Goal: Information Seeking & Learning: Check status

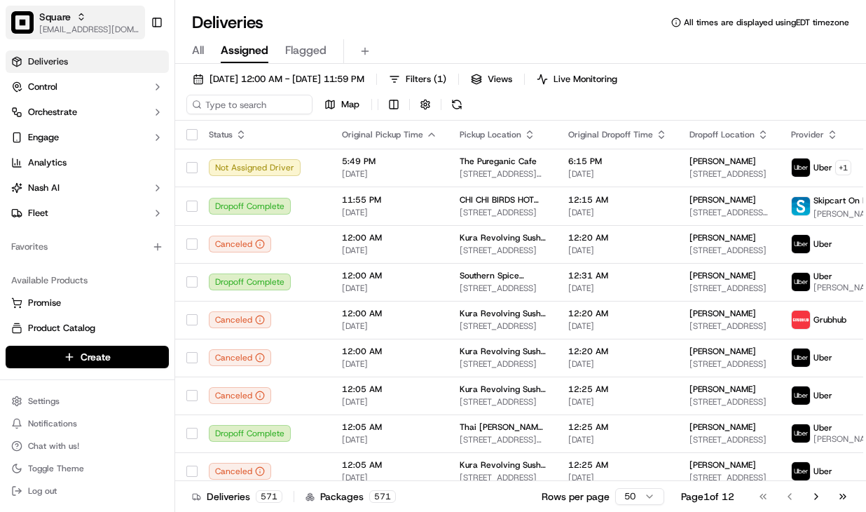
click at [72, 27] on span "[EMAIL_ADDRESS][DOMAIN_NAME]" at bounding box center [89, 29] width 100 height 11
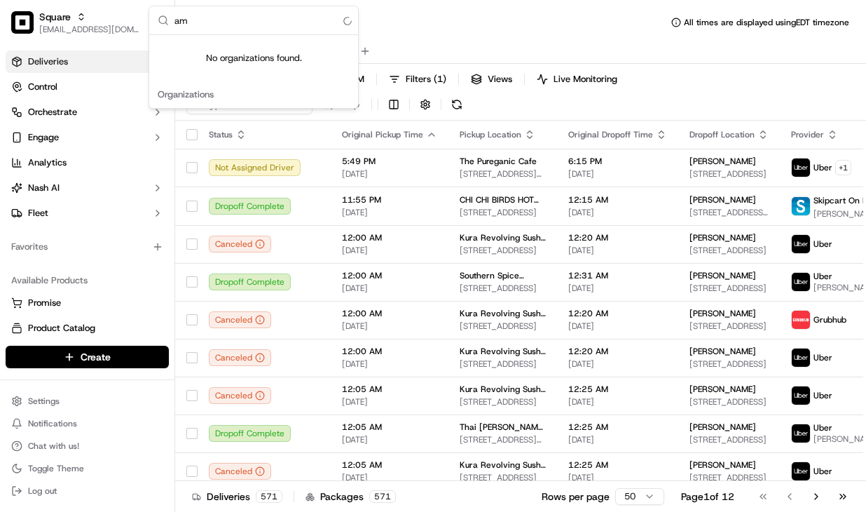
type input "a"
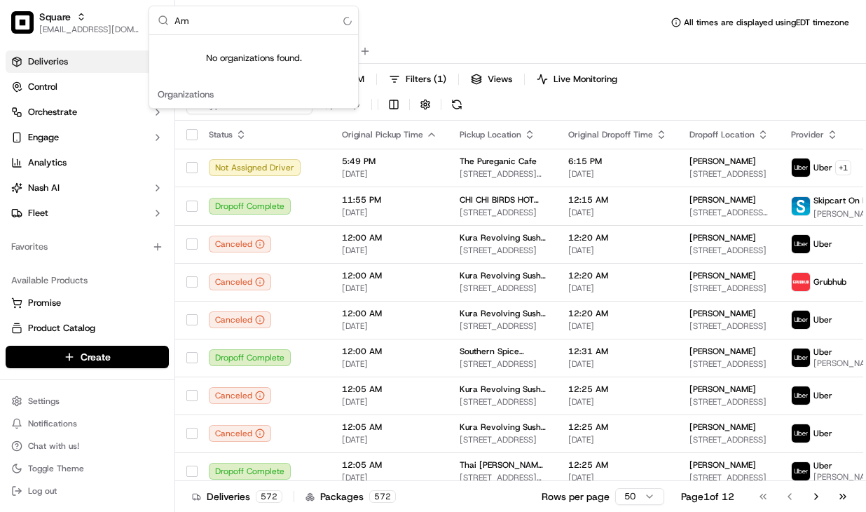
type input "A"
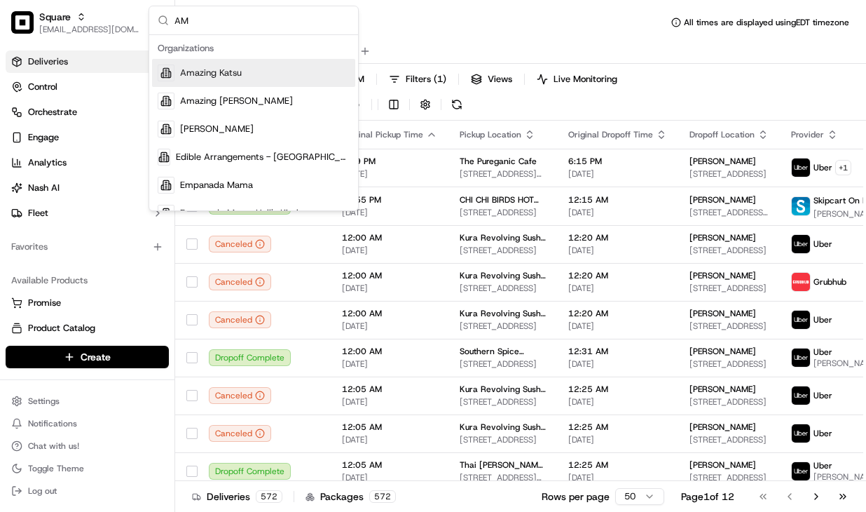
type input "A"
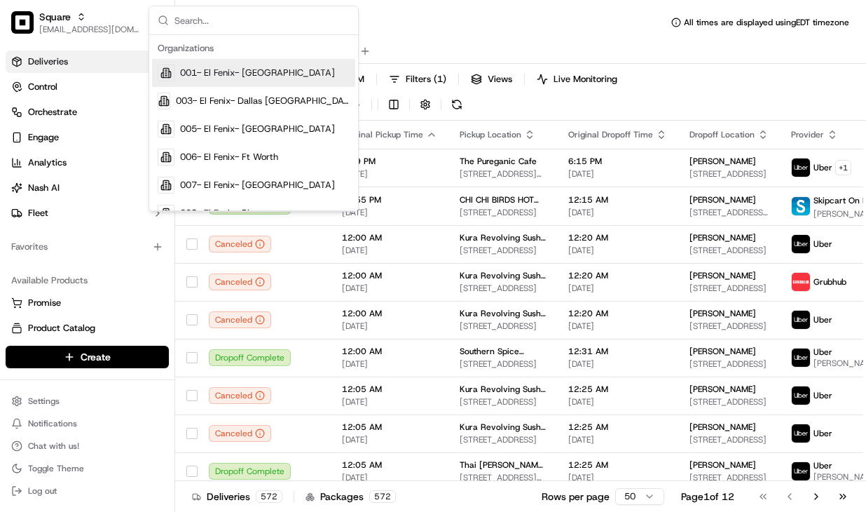
click at [416, 12] on div "Deliveries All times are displayed using EDT timezone" at bounding box center [520, 22] width 691 height 22
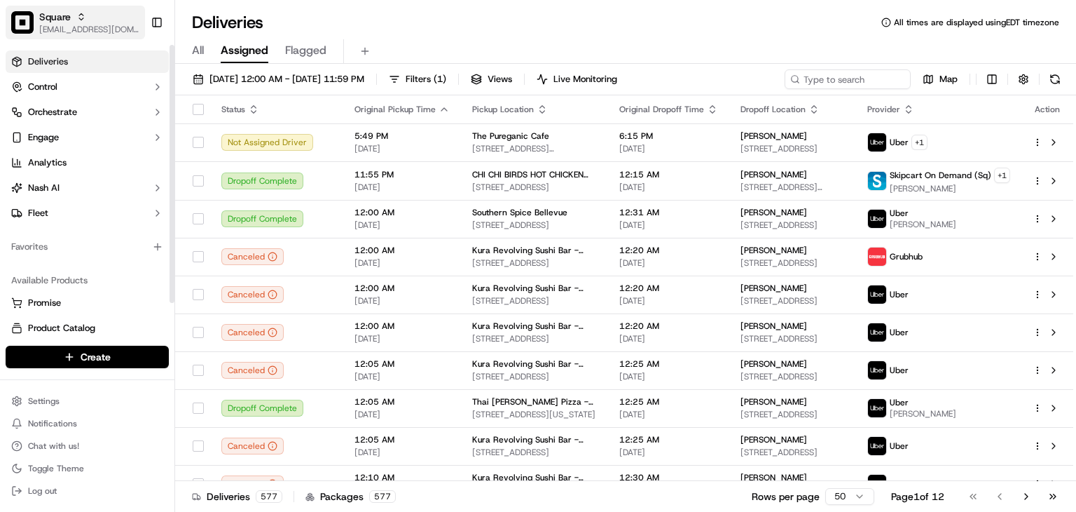
click at [93, 29] on span "[EMAIL_ADDRESS][DOMAIN_NAME]" at bounding box center [89, 29] width 100 height 11
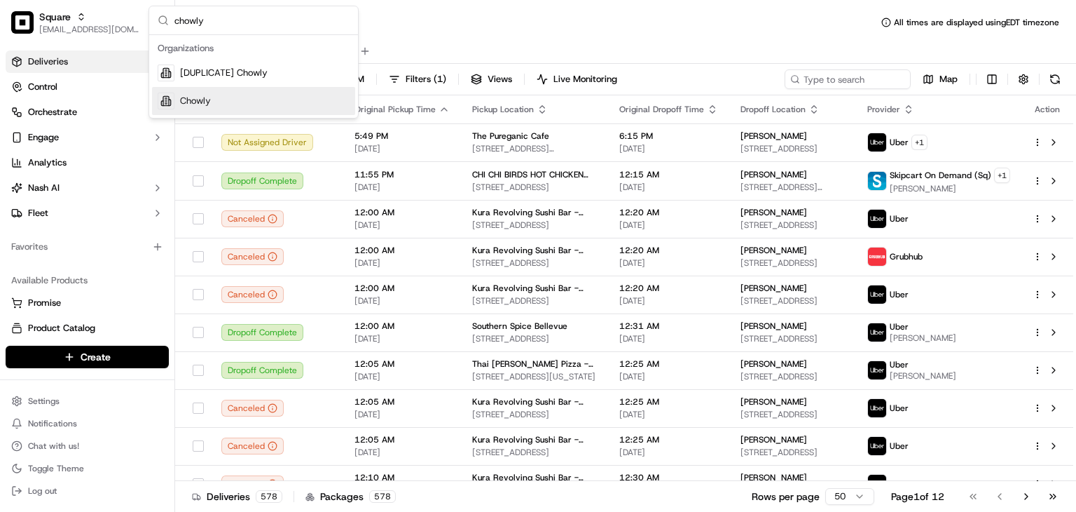
type input "chowly"
click at [196, 104] on span "Chowly" at bounding box center [195, 101] width 31 height 13
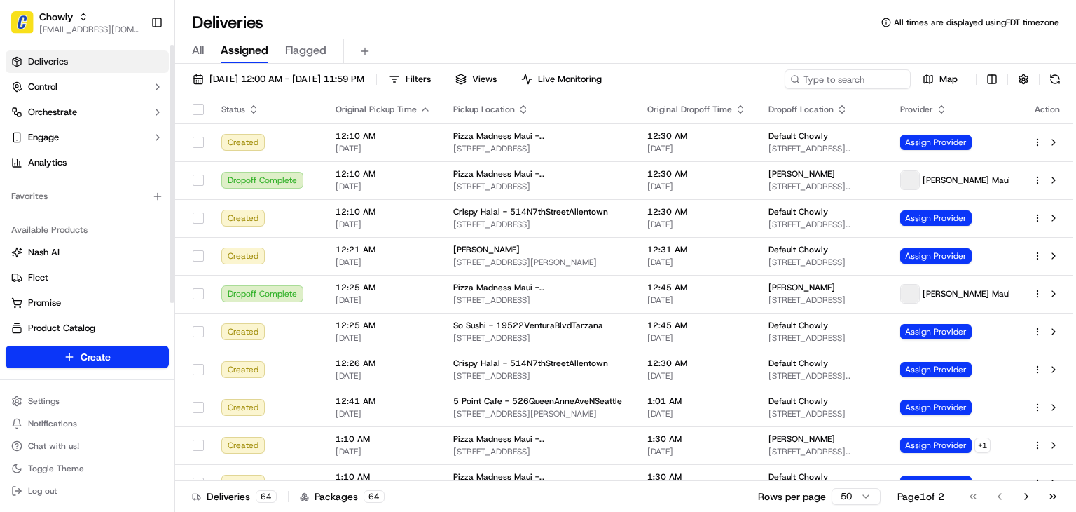
click at [565, 41] on div "All Assigned Flagged" at bounding box center [625, 51] width 901 height 25
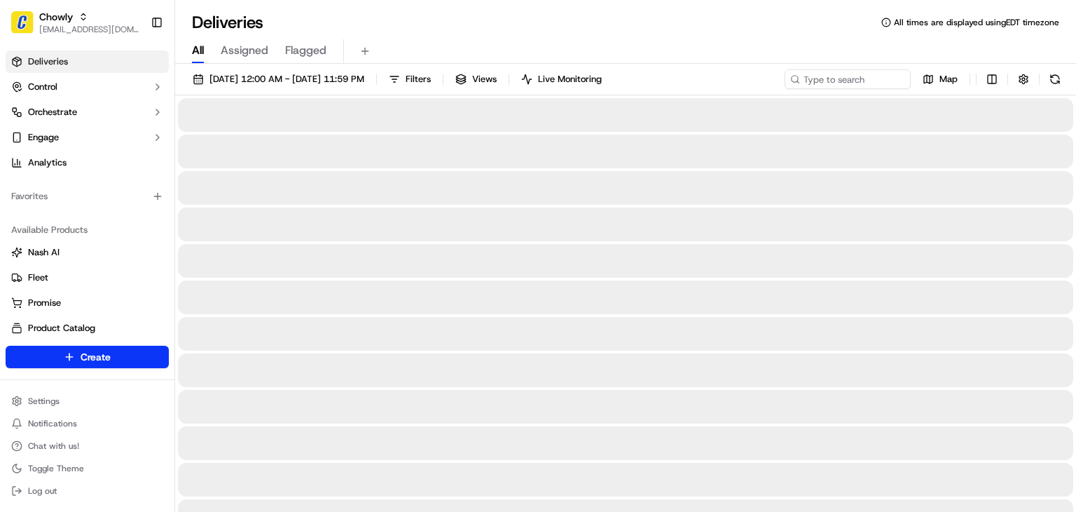
click at [199, 48] on span "All" at bounding box center [198, 50] width 12 height 17
click at [222, 74] on span "09/19/2025 12:00 AM - 09/19/2025 11:59 PM" at bounding box center [287, 79] width 155 height 13
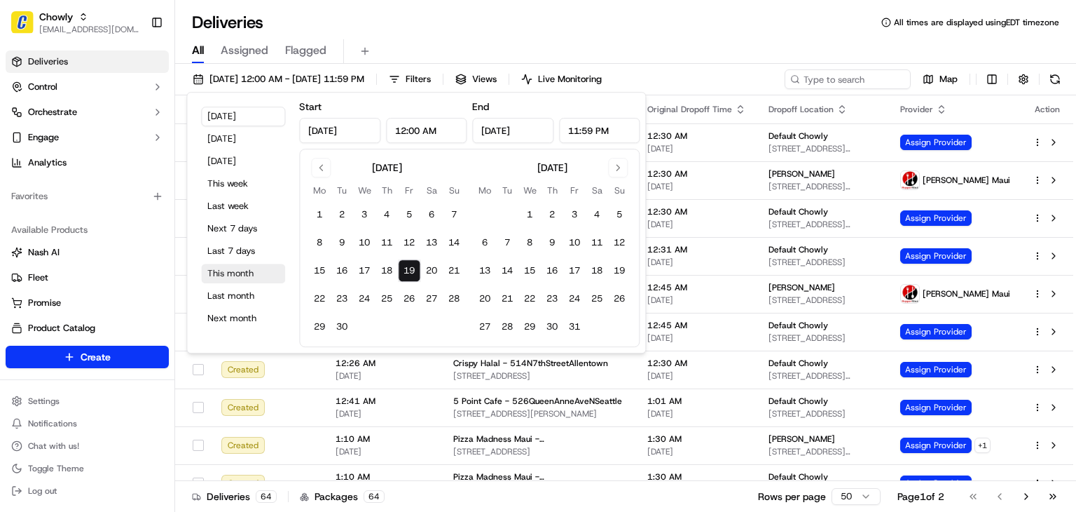
click at [224, 273] on button "This month" at bounding box center [243, 273] width 84 height 20
type input "Sep 1, 2025"
type input "Sep 30, 2025"
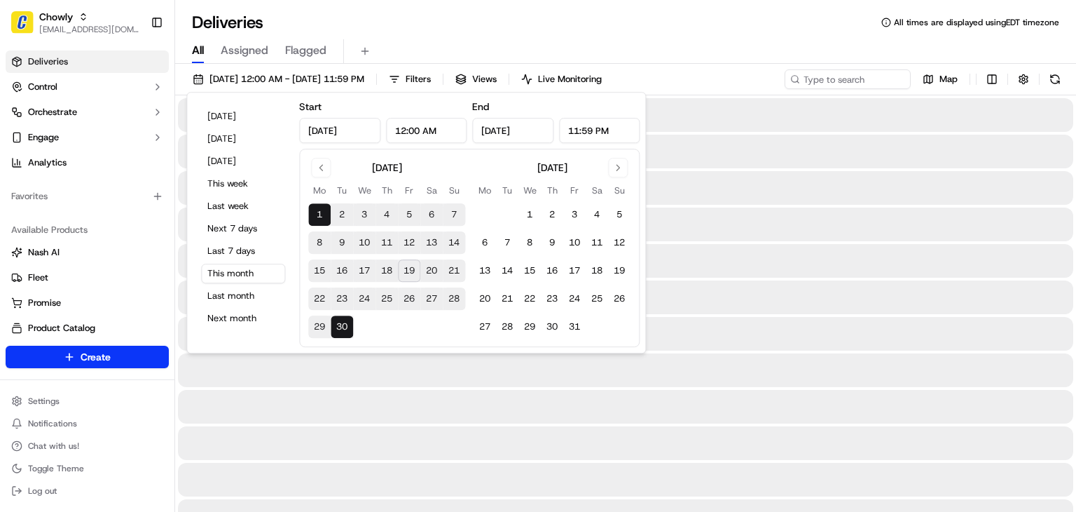
click at [760, 36] on div "All Assigned Flagged" at bounding box center [625, 49] width 901 height 30
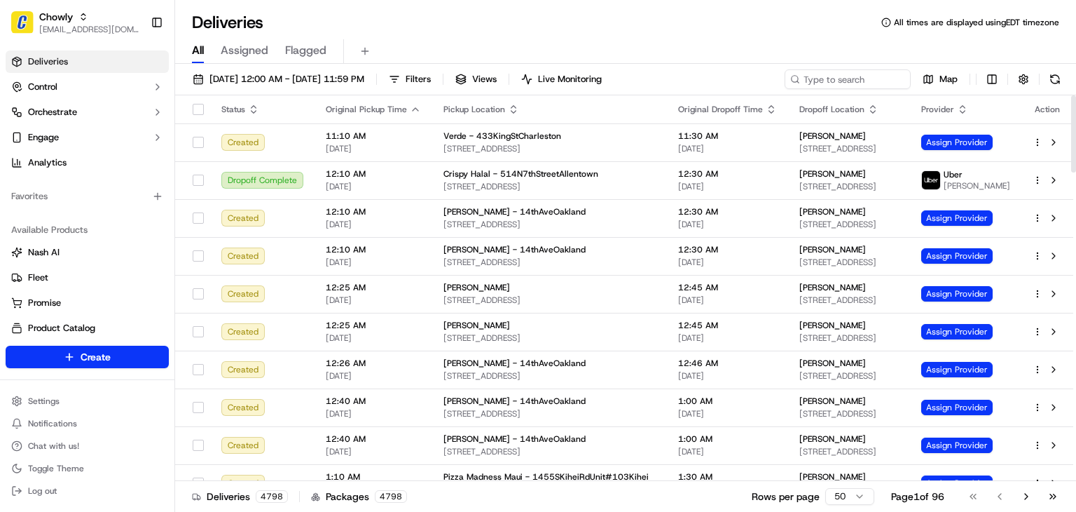
click at [836, 62] on div "All Assigned Flagged" at bounding box center [625, 51] width 901 height 25
click at [853, 75] on input at bounding box center [827, 79] width 168 height 20
paste input "334908577"
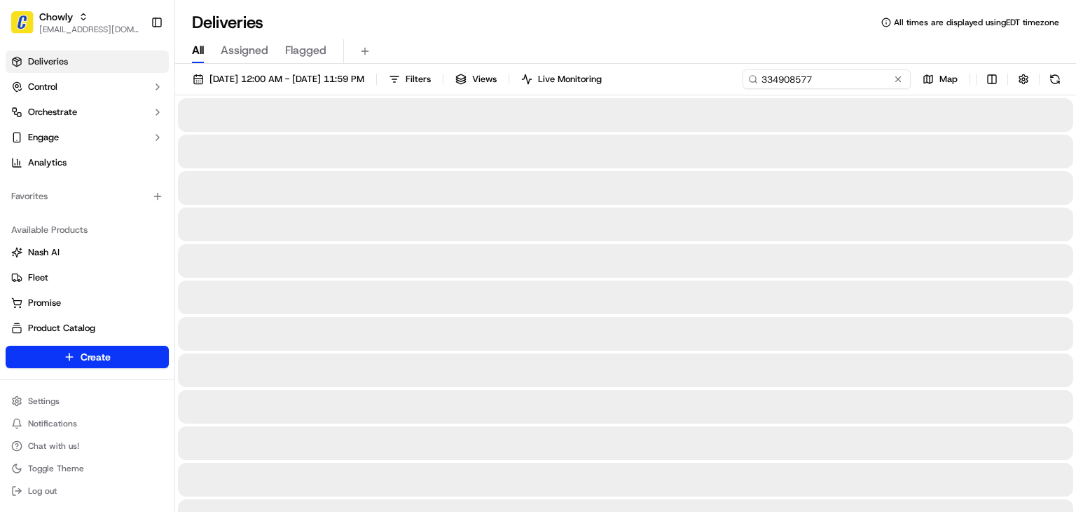
click at [859, 76] on input "334908577" at bounding box center [827, 79] width 168 height 20
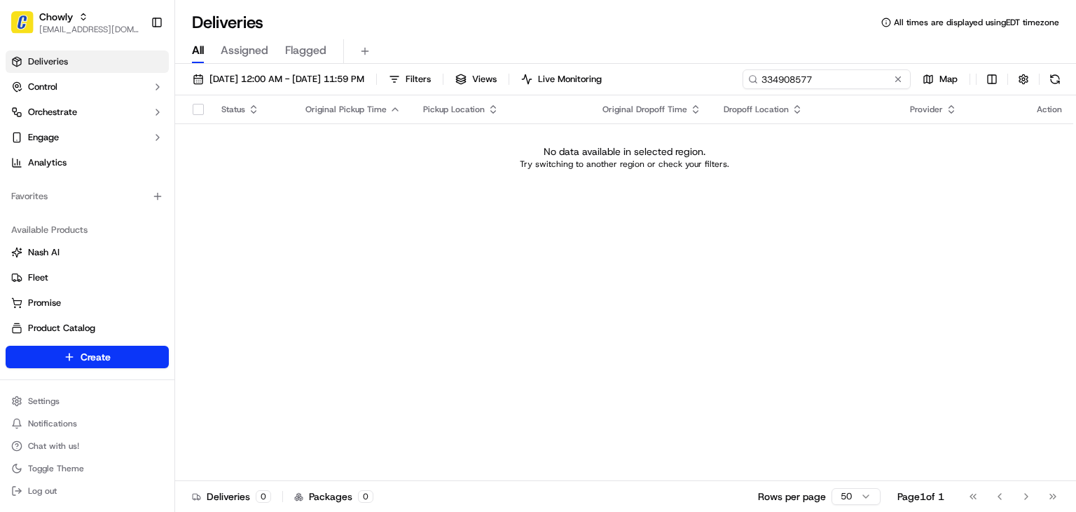
drag, startPoint x: 858, startPoint y: 80, endPoint x: 698, endPoint y: 72, distance: 160.7
click at [698, 72] on div "09/01/2025 12:00 AM - 09/30/2025 11:59 PM Filters Views Live Monitoring 3349085…" at bounding box center [625, 82] width 901 height 26
paste input "Tyler Ryssenus"
type input "Tyler Ryssenus"
click at [46, 24] on span "[EMAIL_ADDRESS][DOMAIN_NAME]" at bounding box center [89, 29] width 100 height 11
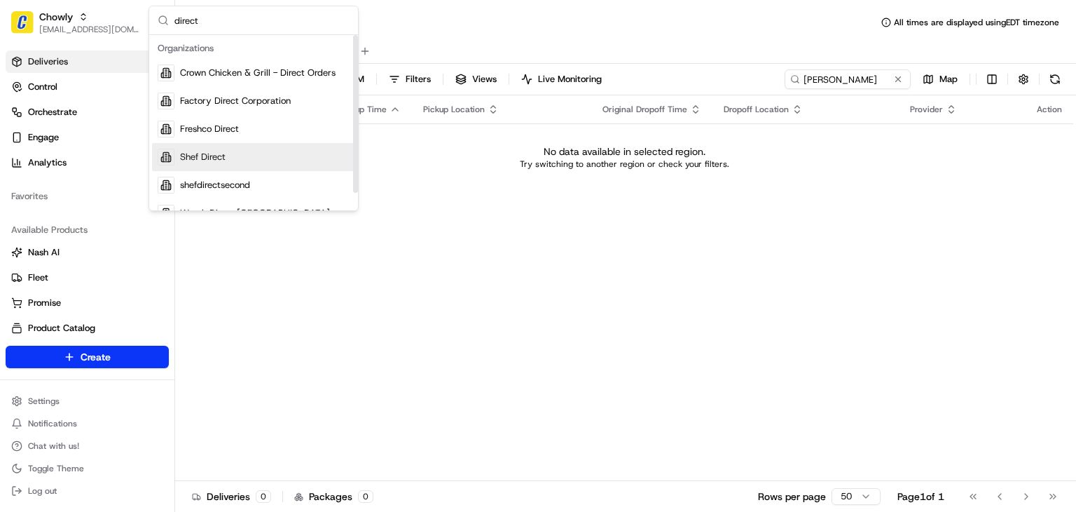
type input "direct"
click at [224, 153] on span "Shef Direct" at bounding box center [203, 157] width 46 height 13
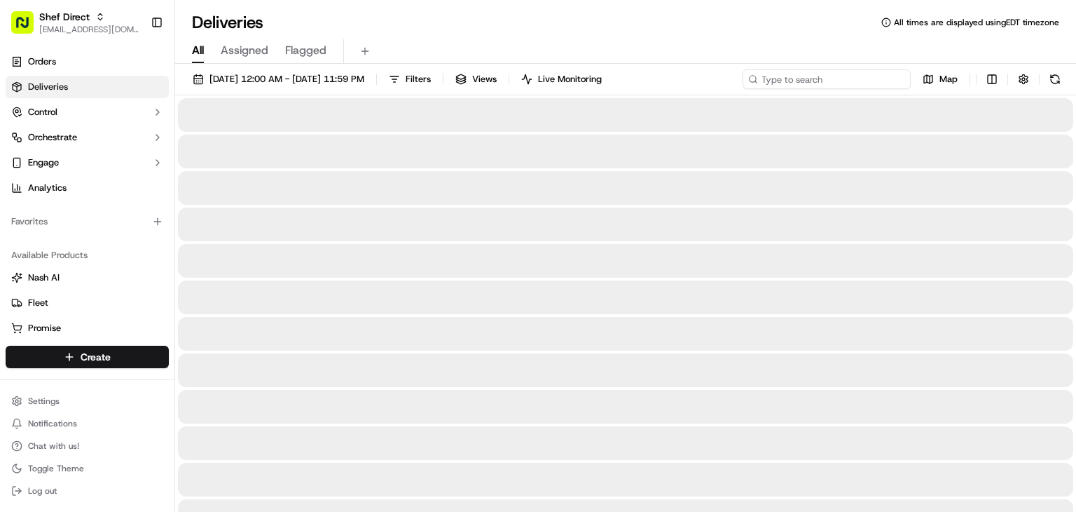
click at [858, 76] on input at bounding box center [827, 79] width 168 height 20
paste input "Tyler Ryssenus"
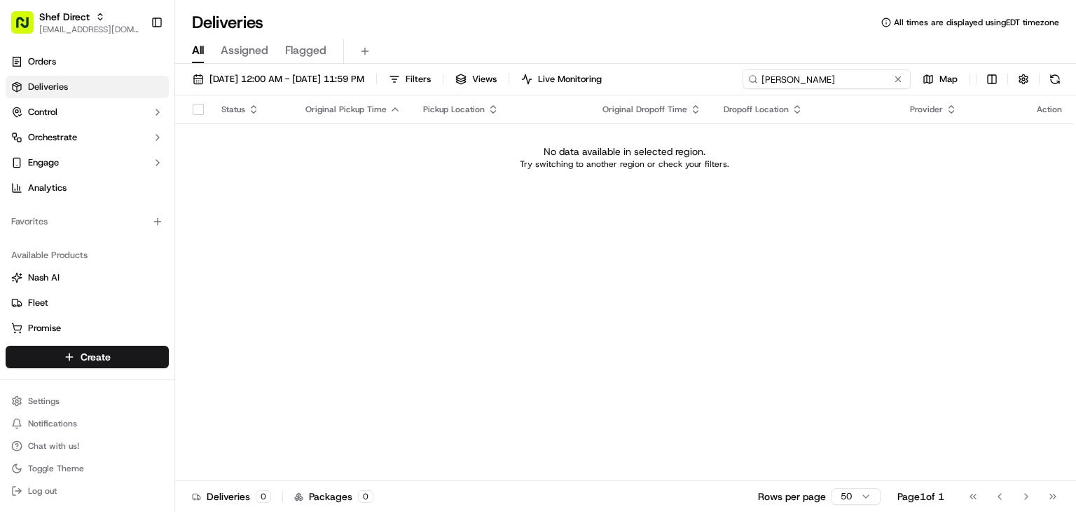
drag, startPoint x: 872, startPoint y: 78, endPoint x: 668, endPoint y: 58, distance: 204.9
click at [668, 58] on div "Deliveries All times are displayed using EDT timezone All Assigned Flagged 09/0…" at bounding box center [625, 256] width 901 height 512
paste input "334908577"
type input "334908577"
drag, startPoint x: 88, startPoint y: 26, endPoint x: 101, endPoint y: 23, distance: 13.6
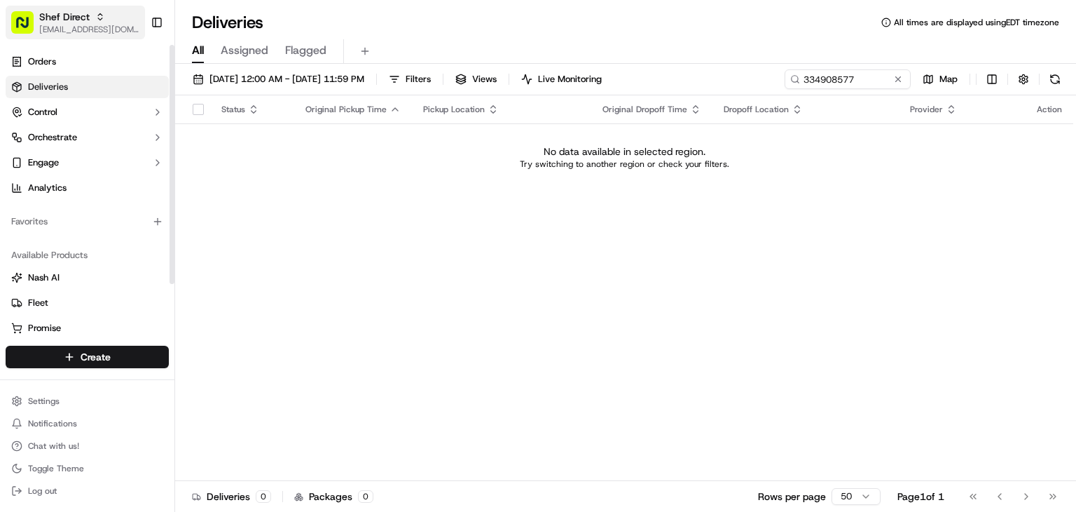
click at [88, 25] on span "[EMAIL_ADDRESS][DOMAIN_NAME]" at bounding box center [89, 29] width 100 height 11
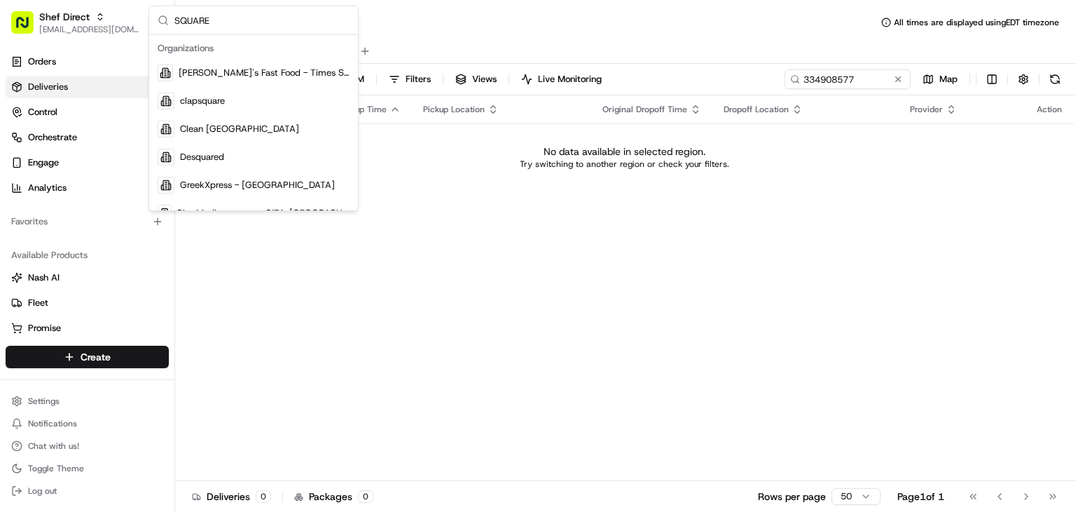
type input "SQUARE"
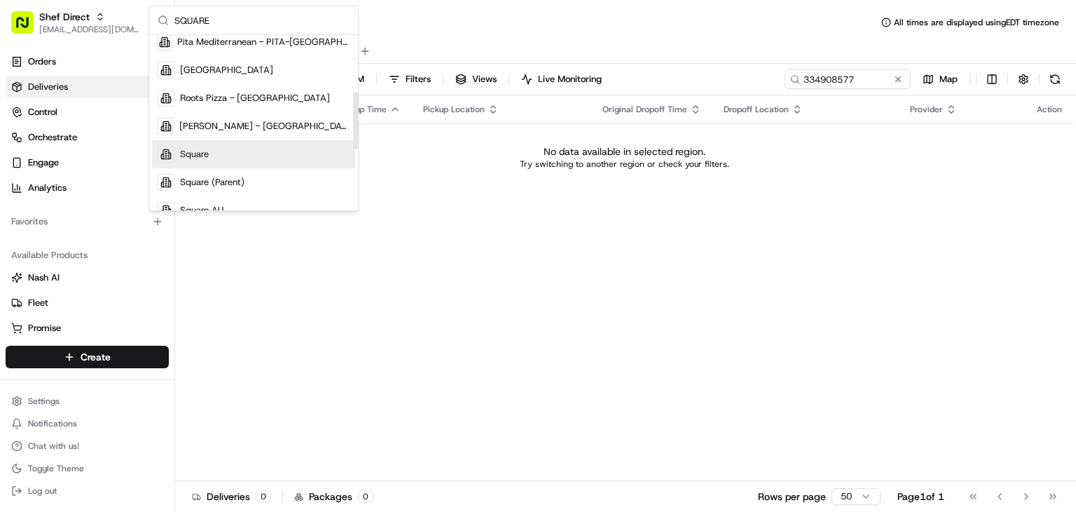
scroll to position [171, 0]
click at [207, 152] on span "Square" at bounding box center [194, 154] width 29 height 13
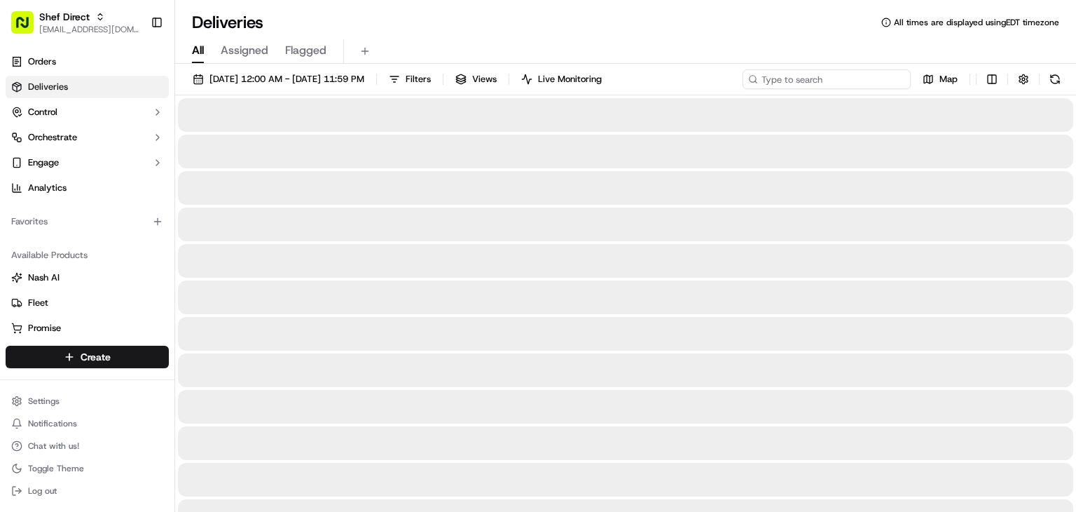
click at [844, 78] on input at bounding box center [827, 79] width 168 height 20
paste input "334908577"
type input "334908577"
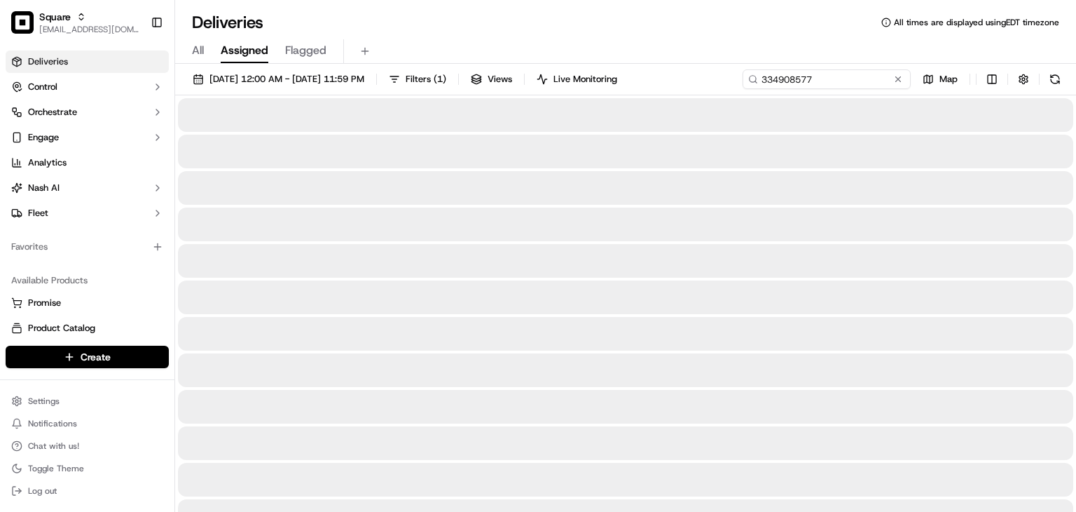
click at [863, 78] on input "334908577" at bounding box center [827, 79] width 168 height 20
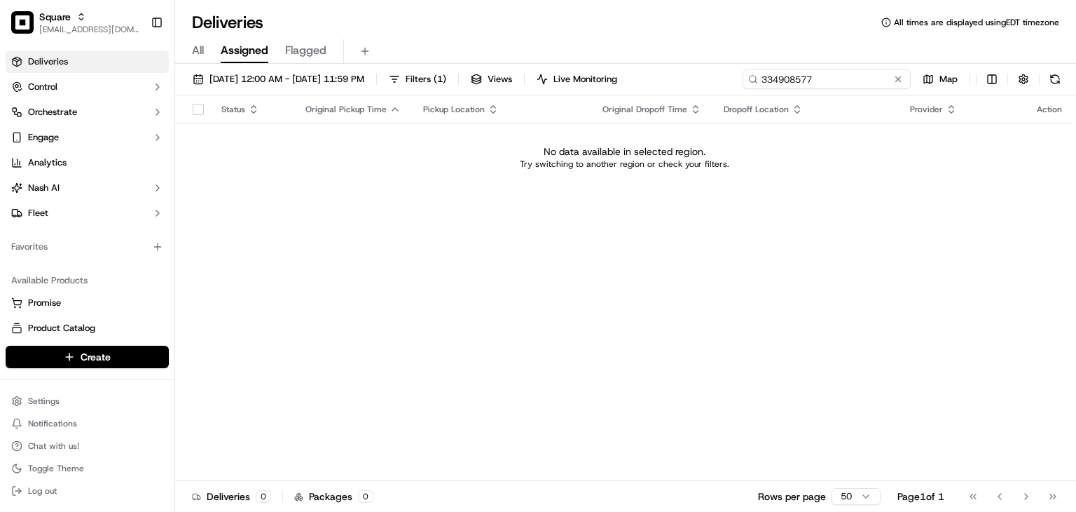
click at [865, 74] on input "334908577" at bounding box center [827, 79] width 168 height 20
click at [823, 81] on input "334908577" at bounding box center [827, 79] width 168 height 20
drag, startPoint x: 830, startPoint y: 74, endPoint x: 746, endPoint y: 63, distance: 85.4
click at [723, 51] on div "Deliveries All times are displayed using EDT timezone All Assigned Flagged 09/0…" at bounding box center [625, 256] width 901 height 512
click at [609, 287] on div "Status Original Pickup Time Pickup Location Original Dropoff Time Dropoff Locat…" at bounding box center [624, 287] width 898 height 385
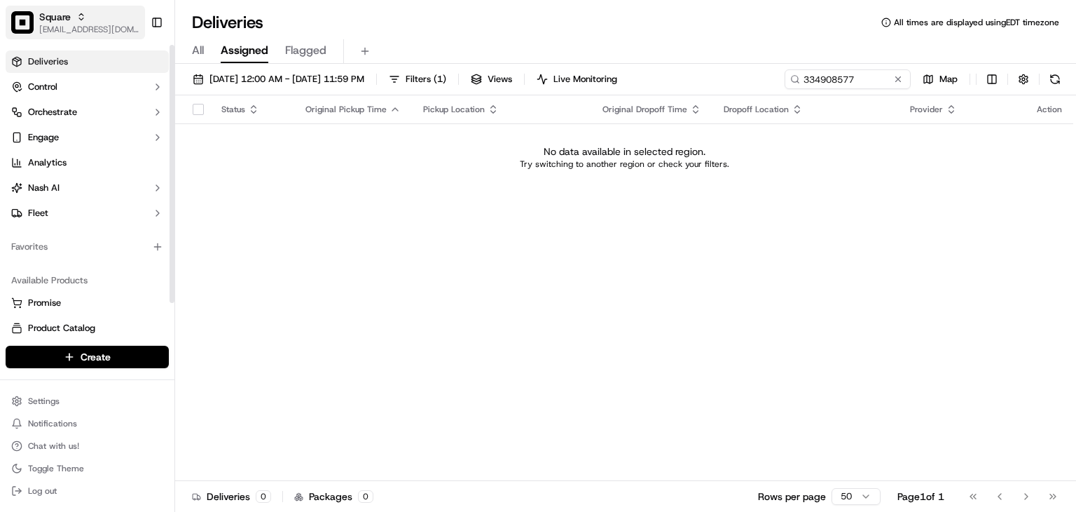
drag, startPoint x: 64, startPoint y: 29, endPoint x: 76, endPoint y: 31, distance: 12.0
click at [64, 29] on span "[EMAIL_ADDRESS][DOMAIN_NAME]" at bounding box center [89, 29] width 100 height 11
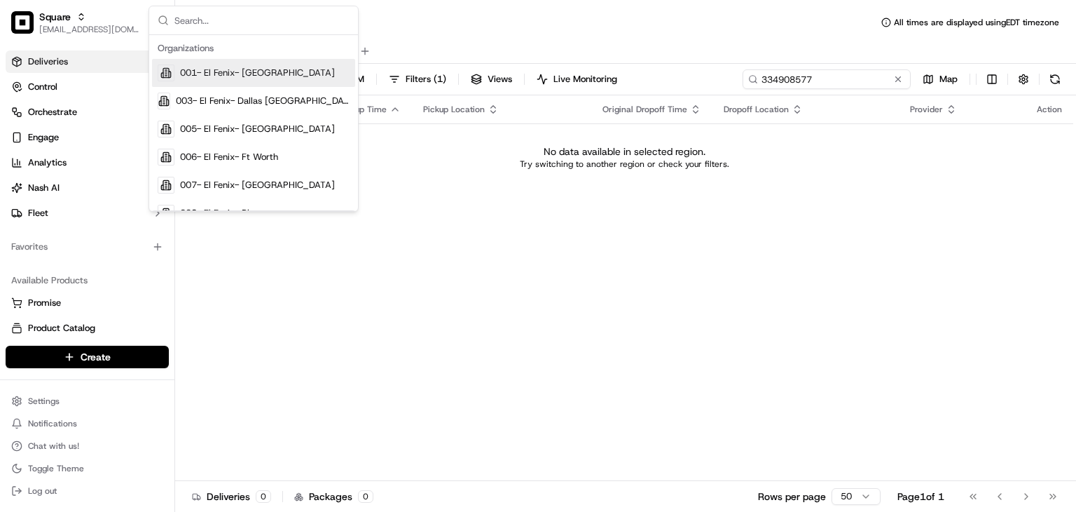
drag, startPoint x: 865, startPoint y: 82, endPoint x: 822, endPoint y: 67, distance: 45.9
click at [715, 81] on div "09/01/2025 12:00 AM - 09/30/2025 11:59 PM Filters ( 1 ) Views Live Monitoring 3…" at bounding box center [625, 82] width 901 height 26
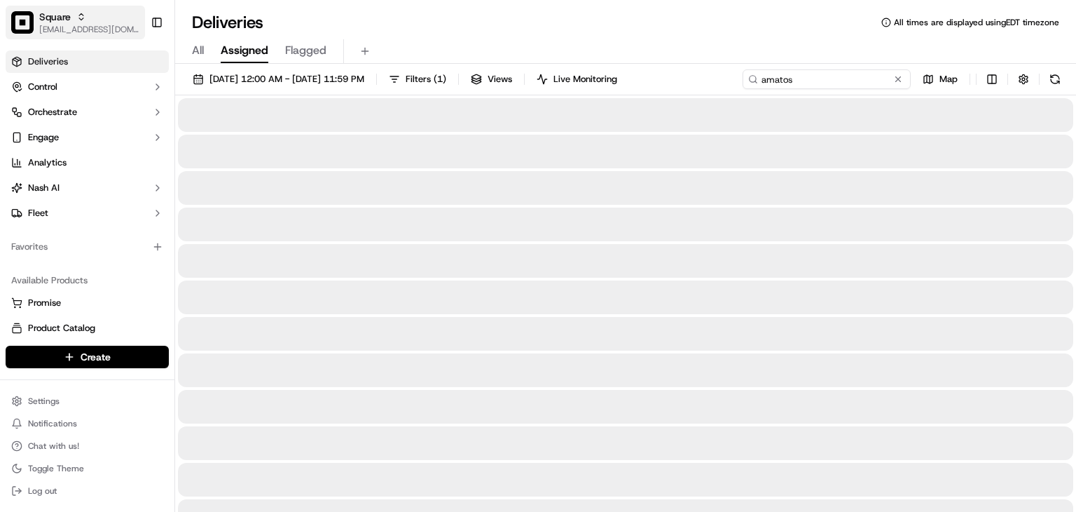
type input "amatos"
click at [92, 15] on div "Square" at bounding box center [89, 17] width 100 height 14
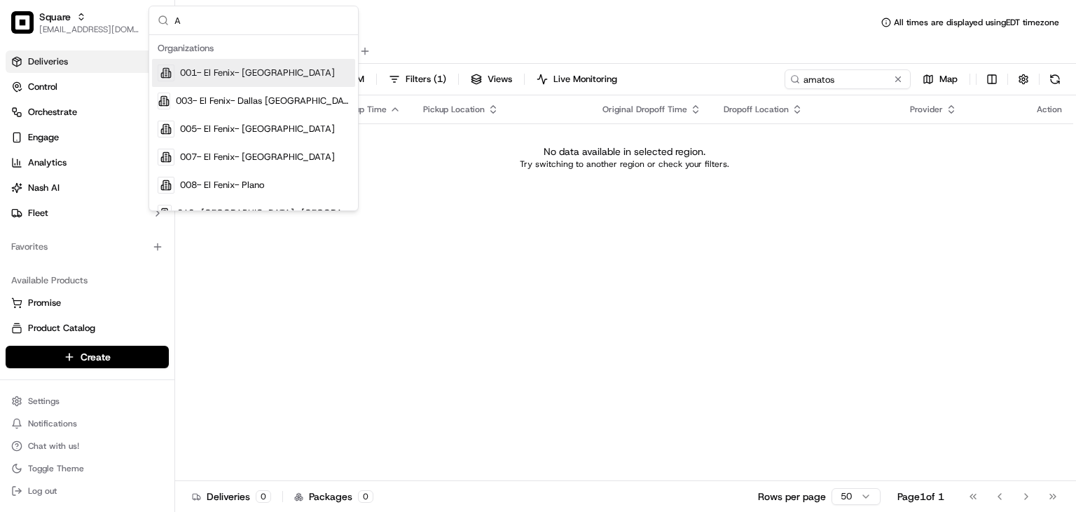
type input "A"
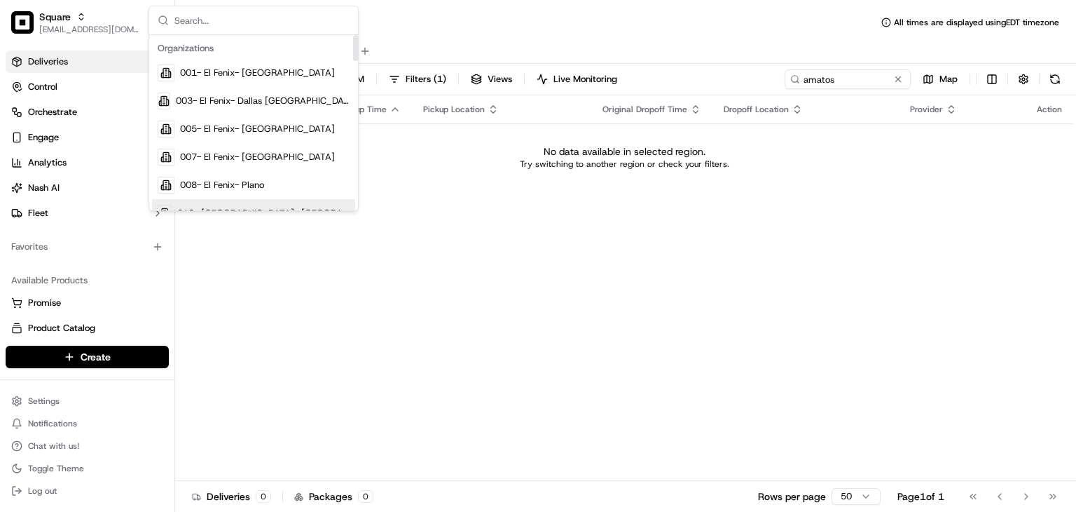
click at [343, 315] on div "Status Original Pickup Time Pickup Location Original Dropoff Time Dropoff Locat…" at bounding box center [624, 287] width 898 height 385
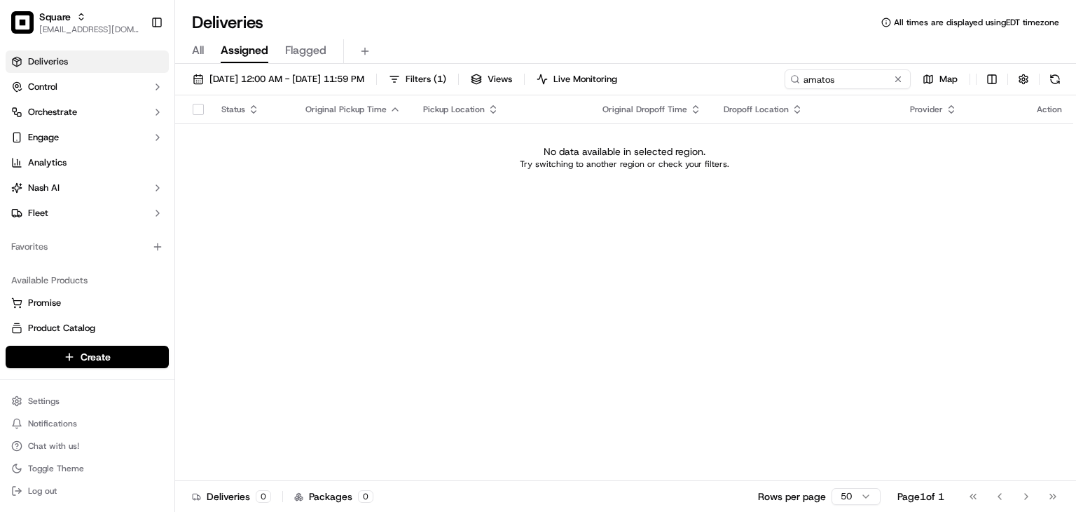
click at [347, 247] on div "Status Original Pickup Time Pickup Location Original Dropoff Time Dropoff Locat…" at bounding box center [624, 287] width 898 height 385
click at [865, 76] on button at bounding box center [898, 79] width 14 height 14
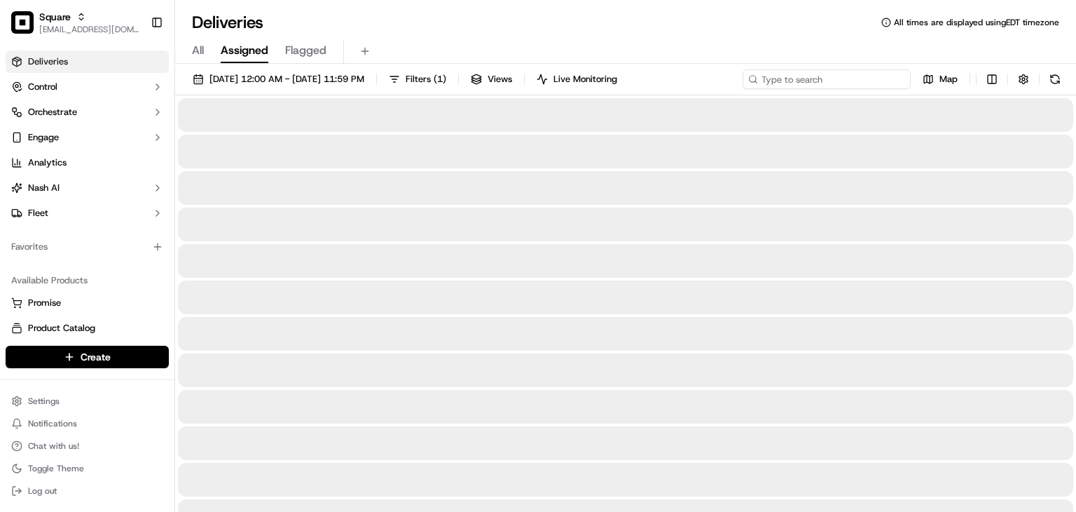
click at [822, 76] on input at bounding box center [827, 79] width 168 height 20
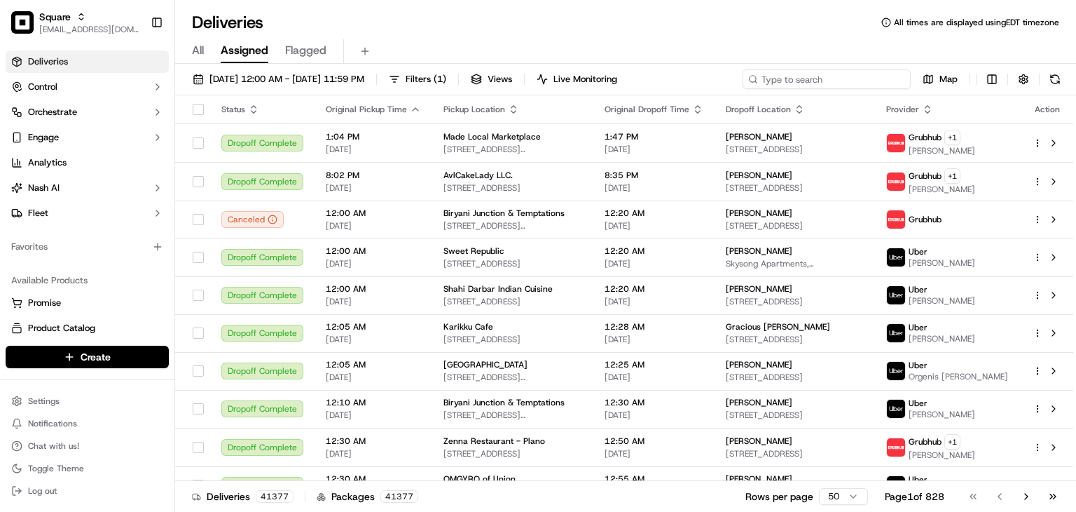
click at [788, 81] on input at bounding box center [827, 79] width 168 height 20
paste input "Tyler Ryssenus"
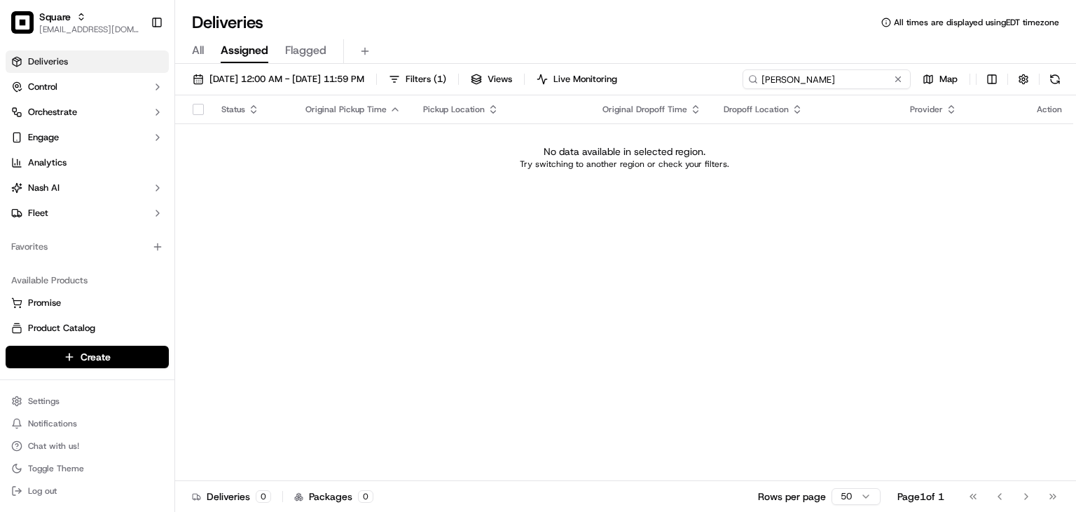
type input "Tyler Ryssenus"
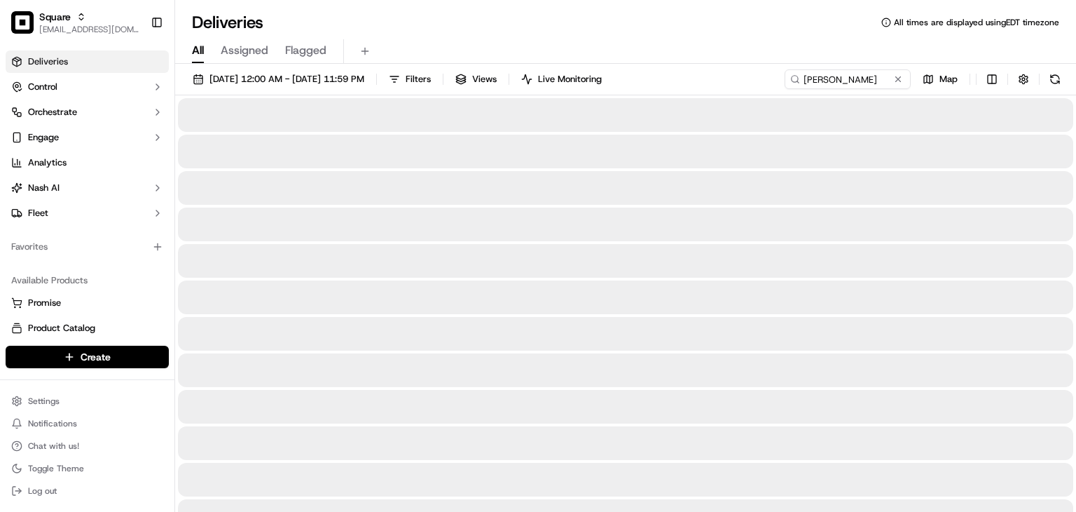
click at [193, 50] on span "All" at bounding box center [198, 50] width 12 height 17
click at [81, 27] on span "[EMAIL_ADDRESS][DOMAIN_NAME]" at bounding box center [89, 29] width 100 height 11
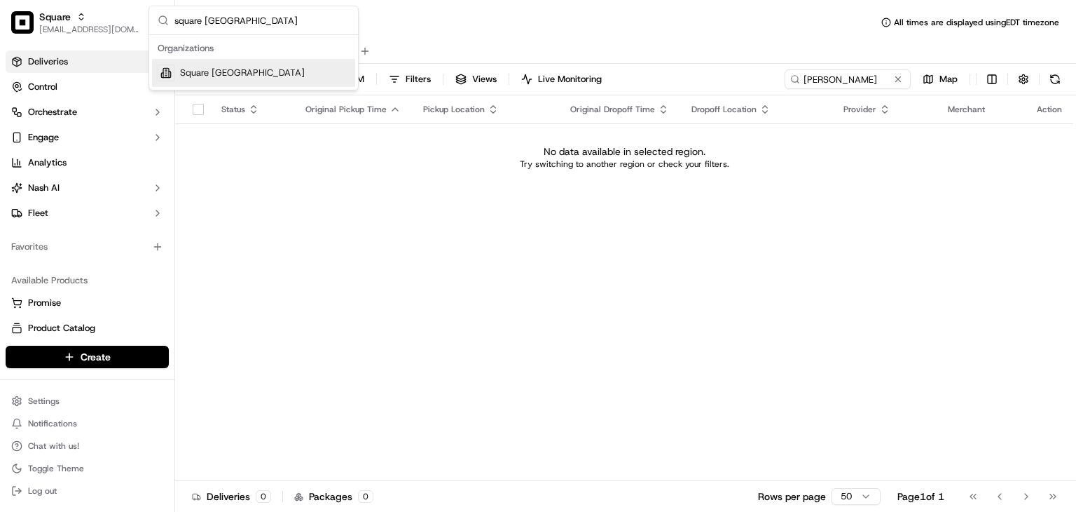
type input "square UK"
click at [251, 71] on div "Square UK" at bounding box center [253, 73] width 203 height 28
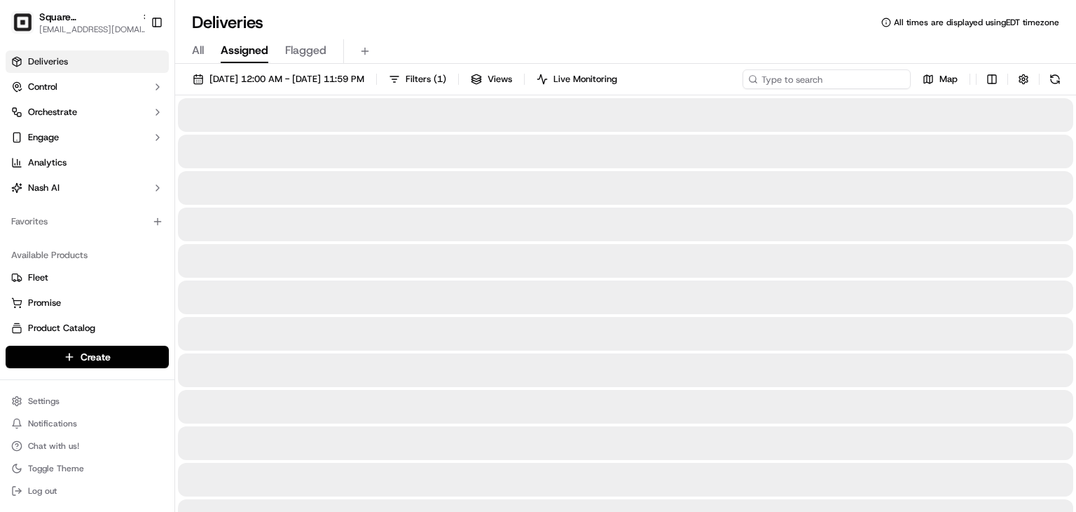
click at [838, 78] on input at bounding box center [827, 79] width 168 height 20
click at [198, 58] on span "All" at bounding box center [198, 50] width 12 height 17
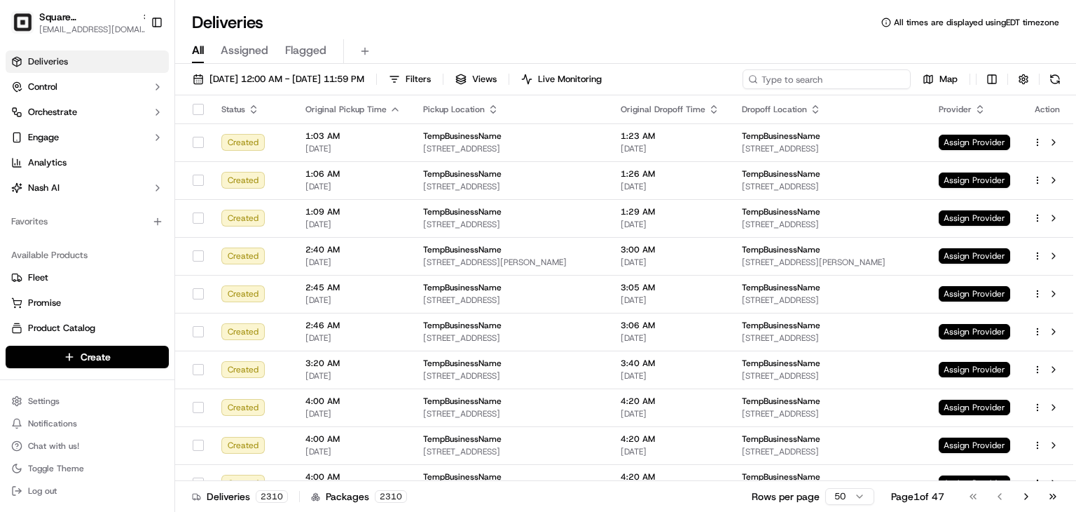
click at [816, 81] on input at bounding box center [827, 79] width 168 height 20
paste input "Tyler Ryssenus"
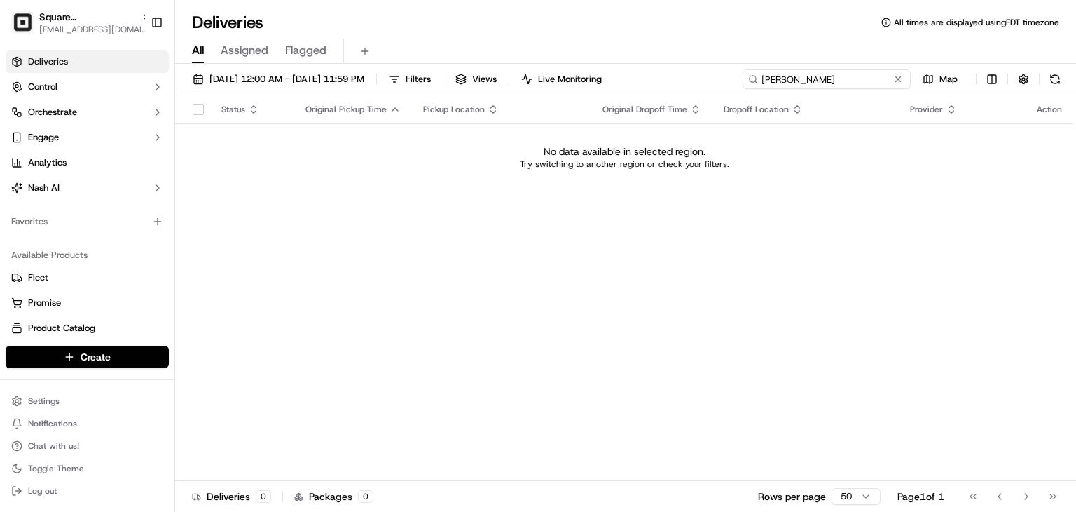
drag, startPoint x: 872, startPoint y: 74, endPoint x: 686, endPoint y: 42, distance: 188.4
click at [686, 42] on div "Deliveries All times are displayed using EDT timezone All Assigned Flagged 09/0…" at bounding box center [625, 256] width 901 height 512
paste input "334908577"
click at [825, 79] on input "334908577" at bounding box center [827, 79] width 168 height 20
type input "334908577"
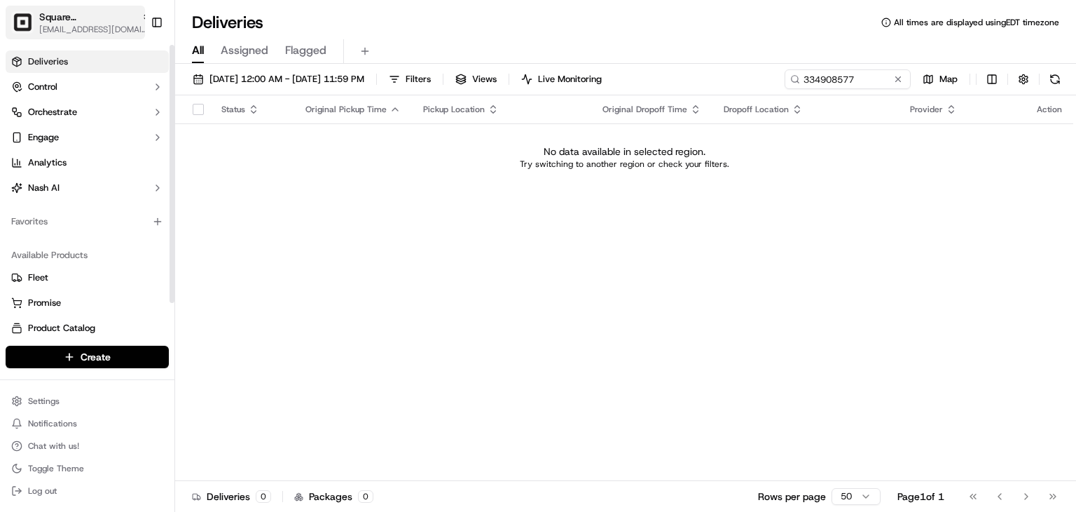
click at [105, 27] on span "[EMAIL_ADDRESS][DOMAIN_NAME]" at bounding box center [95, 29] width 112 height 11
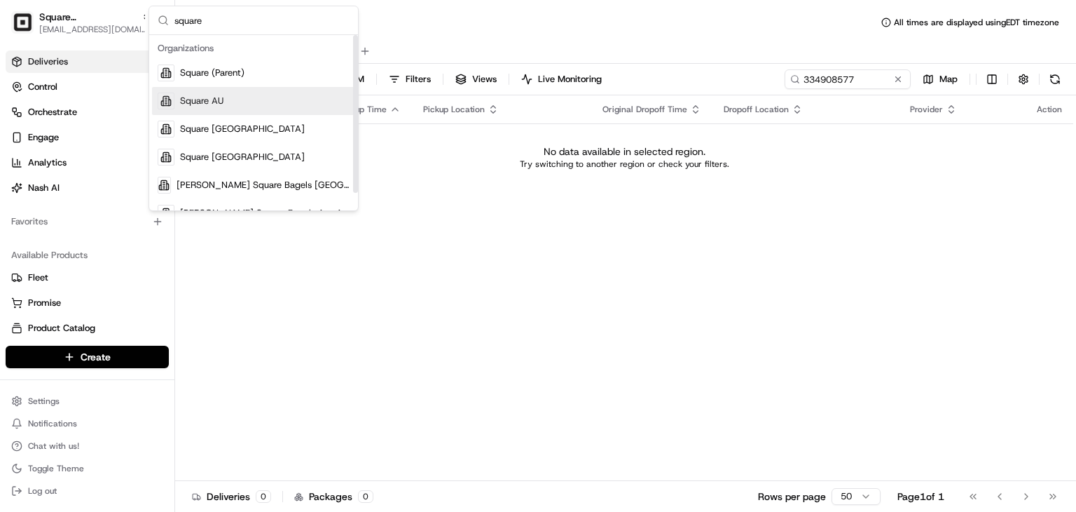
type input "square"
click at [185, 103] on span "Square AU" at bounding box center [201, 101] width 43 height 13
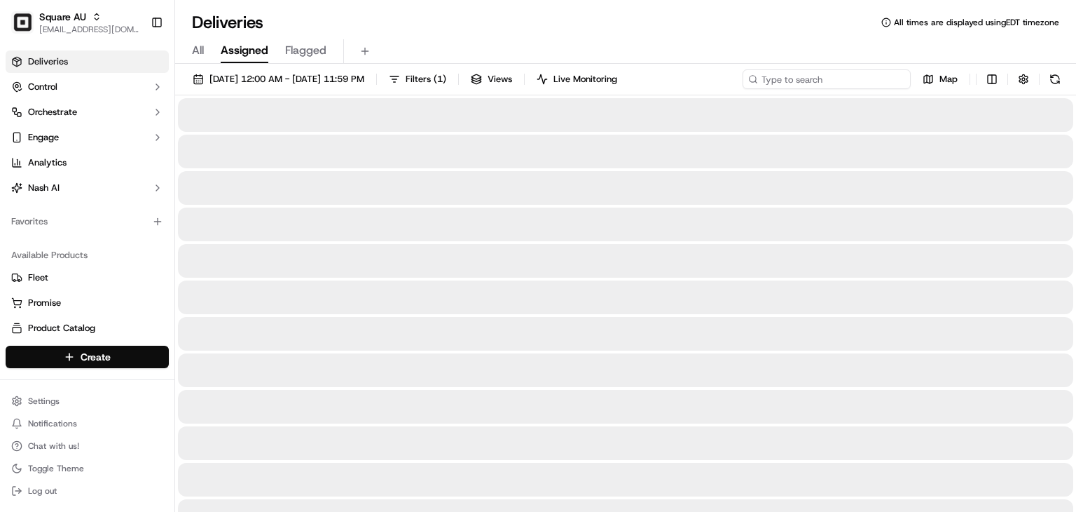
click at [839, 79] on input at bounding box center [827, 79] width 168 height 20
paste input "334908577"
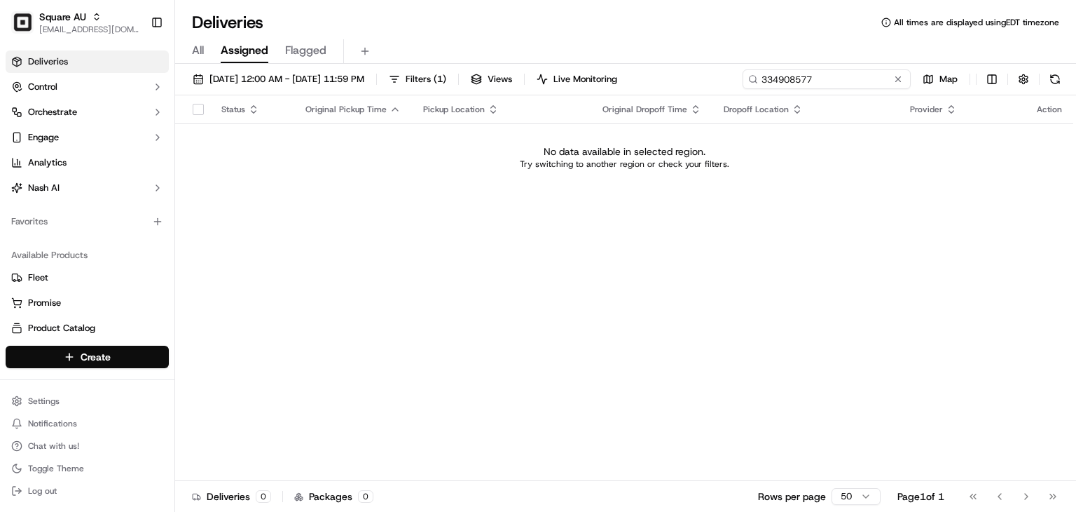
type input "334908577"
click at [201, 43] on span "All" at bounding box center [198, 50] width 12 height 17
click at [863, 71] on input "334908577" at bounding box center [827, 79] width 168 height 20
drag, startPoint x: 823, startPoint y: 78, endPoint x: 698, endPoint y: 75, distance: 125.5
click at [698, 75] on div "09/01/2025 12:00 AM - 09/30/2025 11:59 PM Filters Views Live Monitoring 3349085…" at bounding box center [625, 82] width 901 height 26
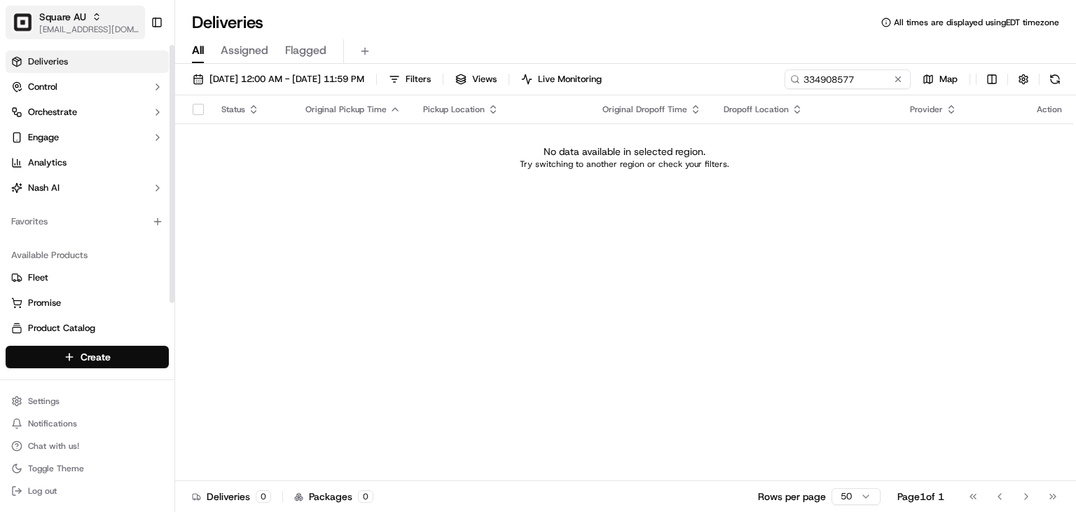
click at [65, 21] on span "Square AU" at bounding box center [62, 17] width 47 height 14
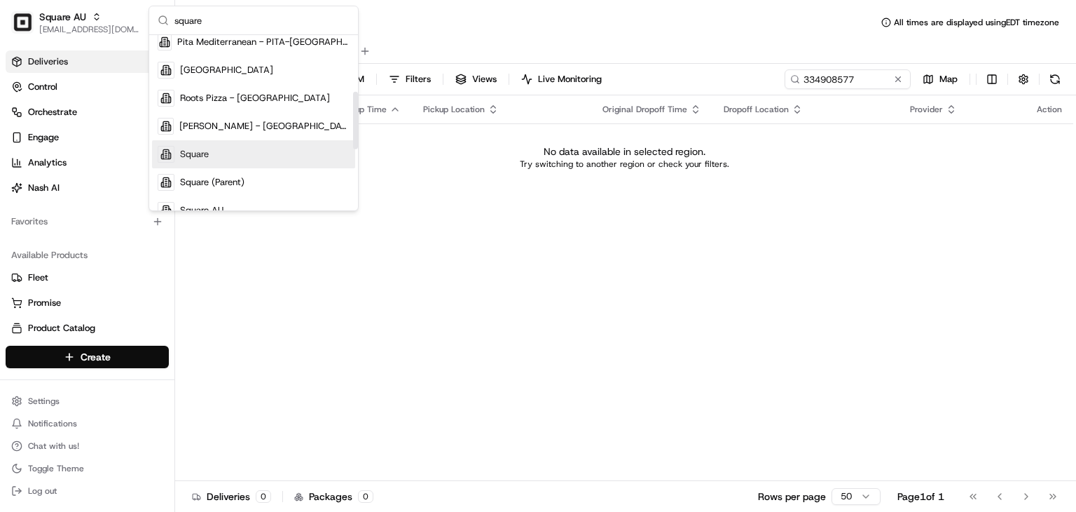
scroll to position [174, 0]
type input "square"
click at [218, 154] on div "Square" at bounding box center [253, 151] width 203 height 28
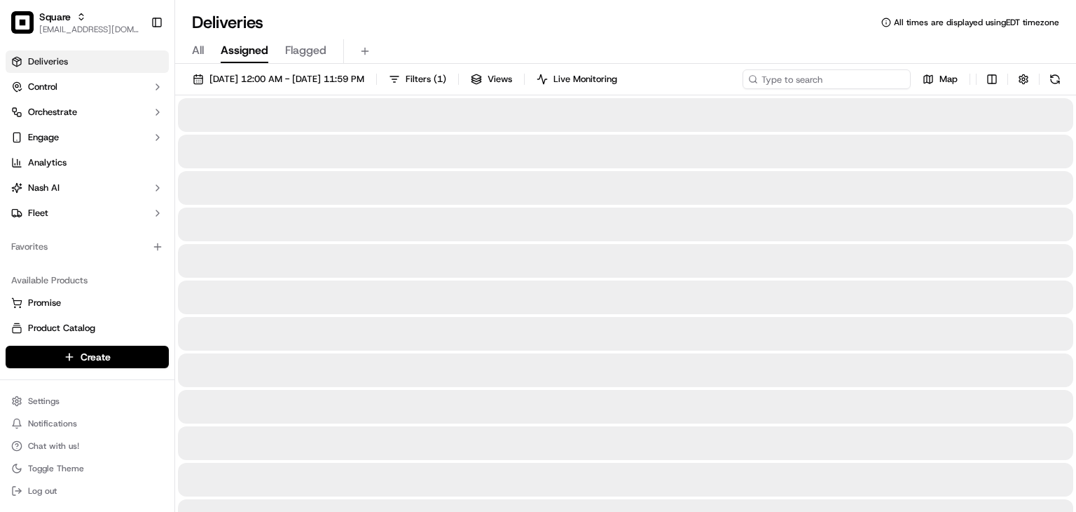
click at [837, 80] on input at bounding box center [827, 79] width 168 height 20
click at [819, 82] on input at bounding box center [827, 79] width 168 height 20
type input "Amato"
click at [85, 18] on icon "button" at bounding box center [81, 17] width 10 height 10
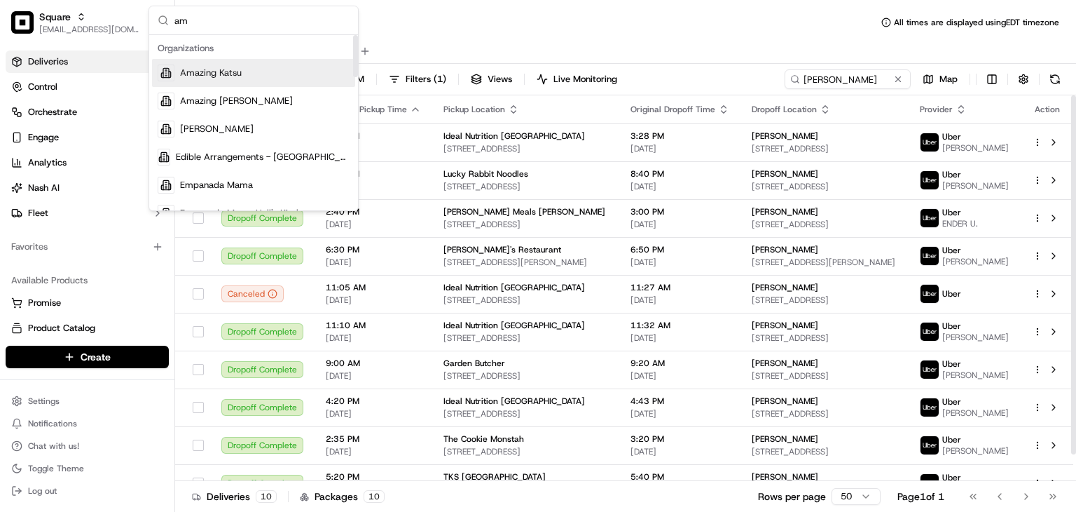
type input "a"
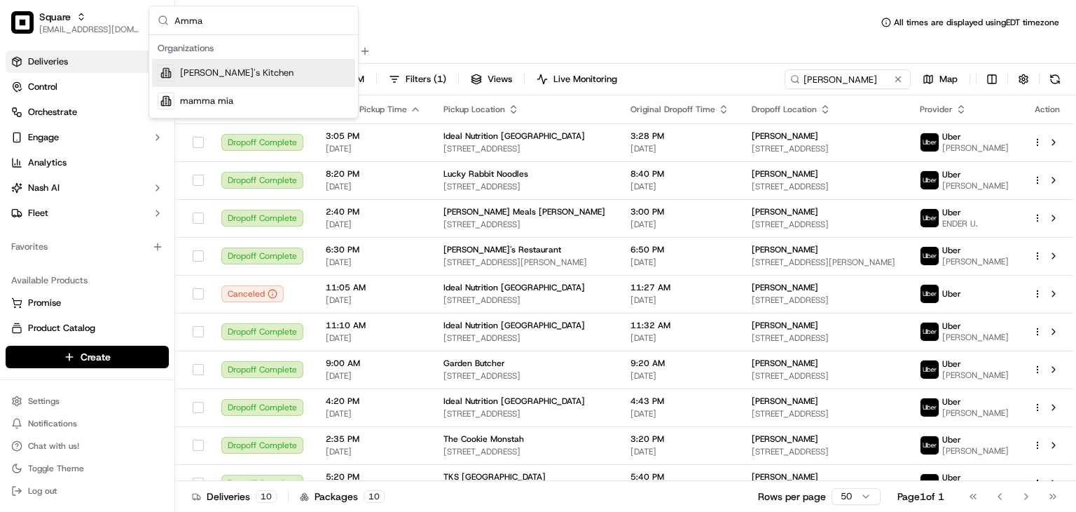
type input "Amma"
click at [250, 72] on div "Amma's Kitchen" at bounding box center [253, 73] width 203 height 28
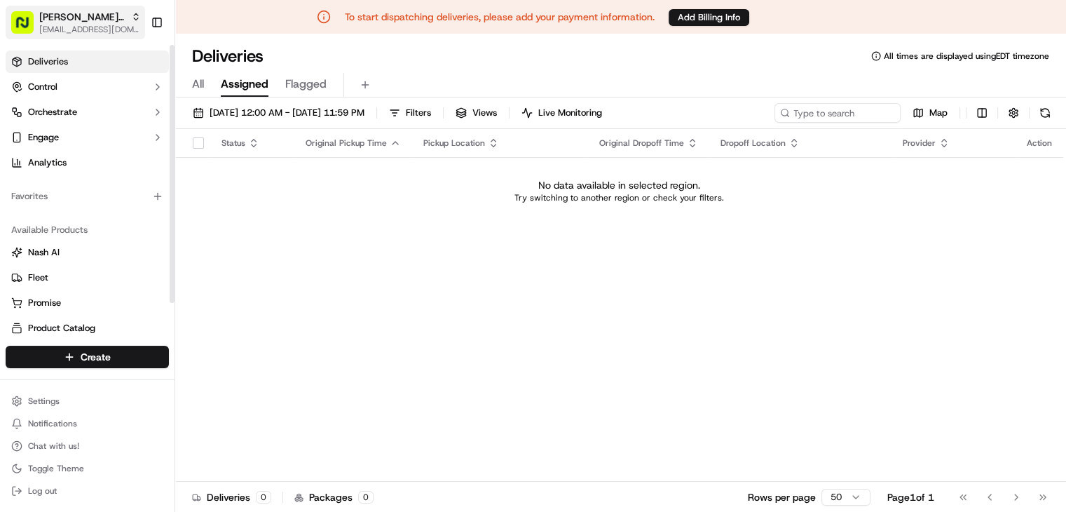
click at [41, 15] on span "Amma's Kitchen" at bounding box center [82, 17] width 86 height 14
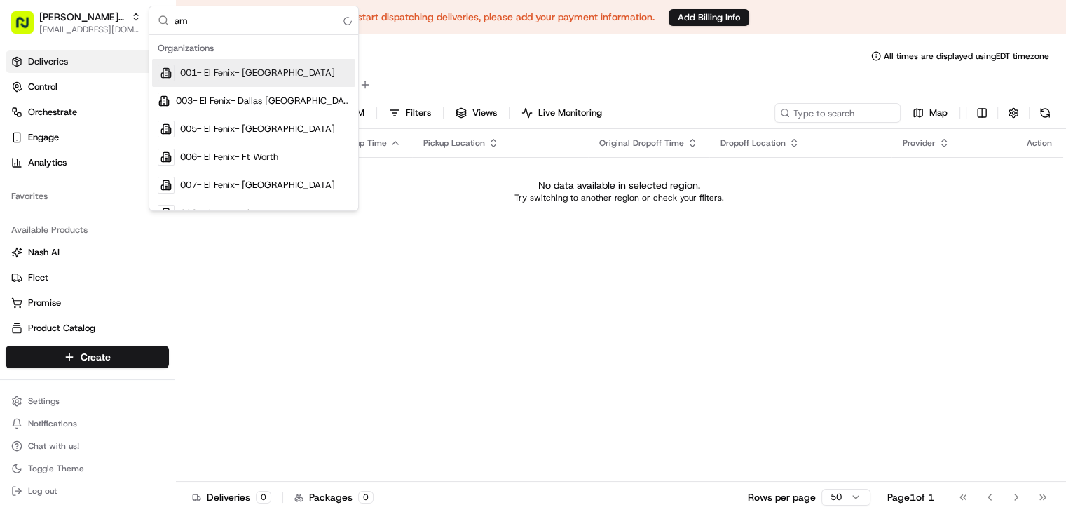
type input "a"
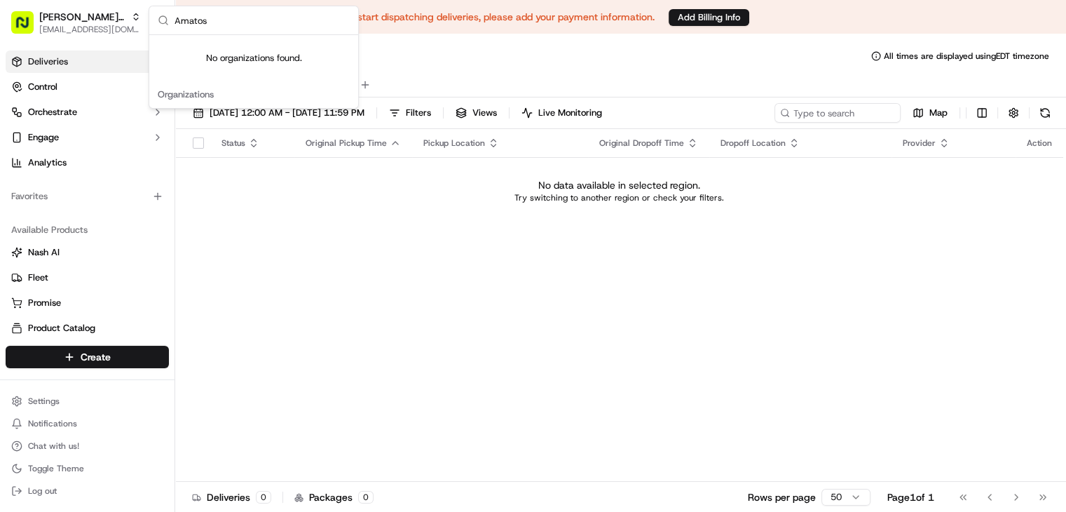
type input "Amatos"
click at [74, 22] on span "Amma's Kitchen" at bounding box center [82, 17] width 86 height 14
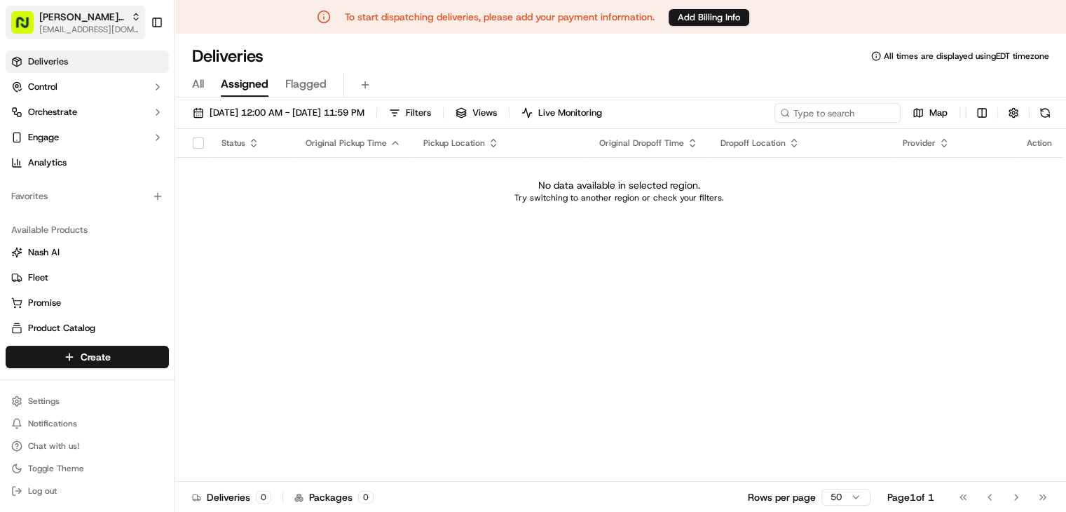
drag, startPoint x: 95, startPoint y: 20, endPoint x: 135, endPoint y: 20, distance: 40.6
click at [92, 20] on span "Amma's Kitchen" at bounding box center [82, 17] width 86 height 14
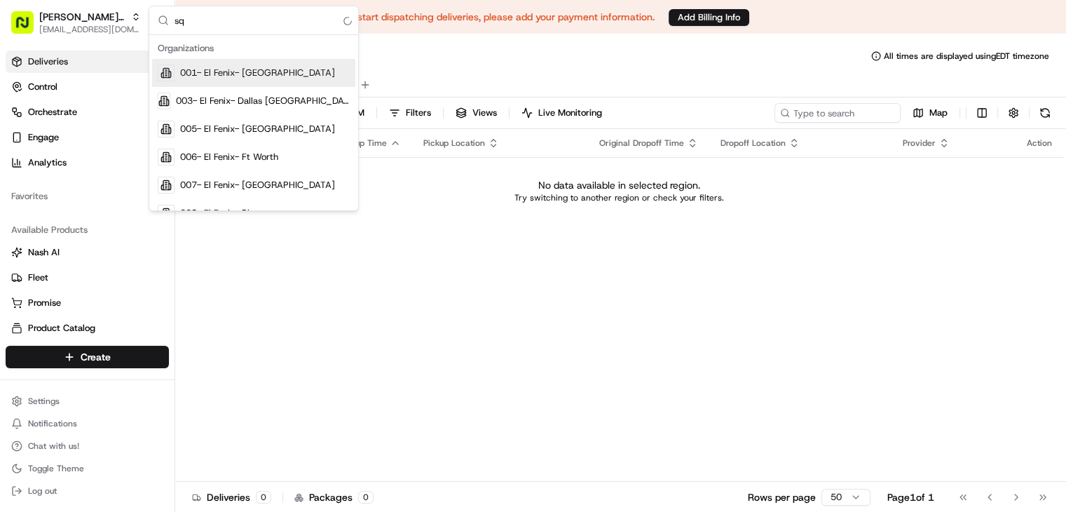
type input "s"
type input "C"
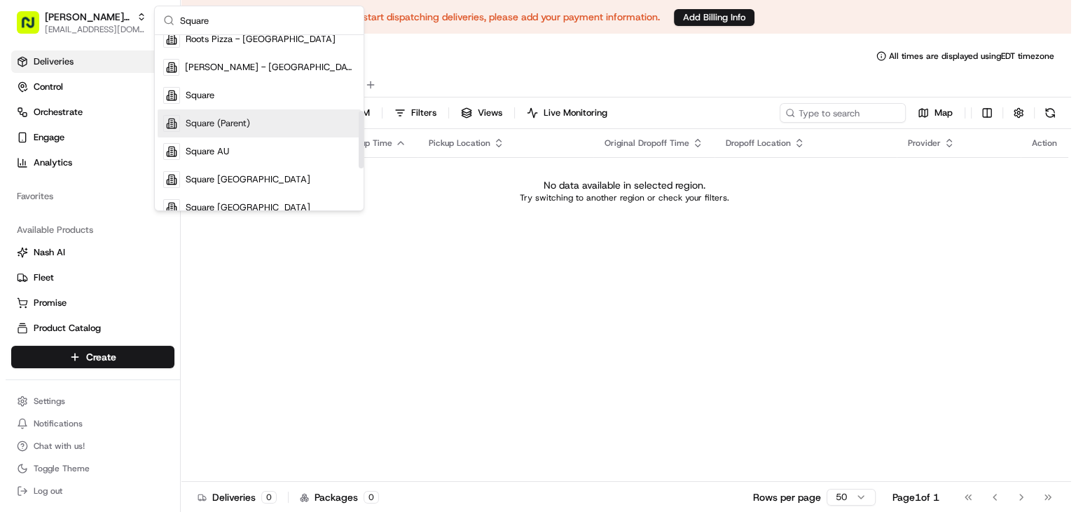
scroll to position [231, 0]
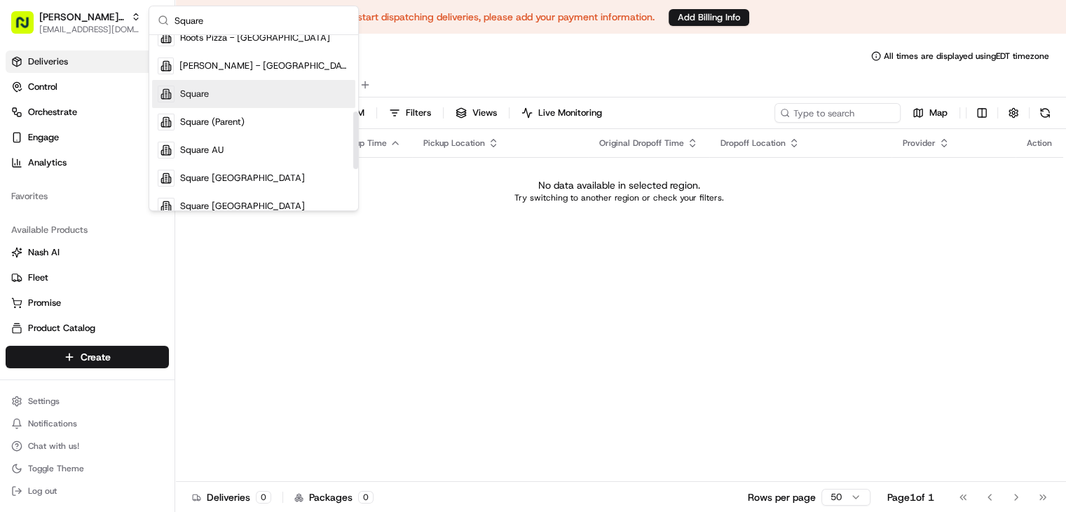
type input "Square"
click at [209, 96] on div "Square" at bounding box center [253, 94] width 203 height 28
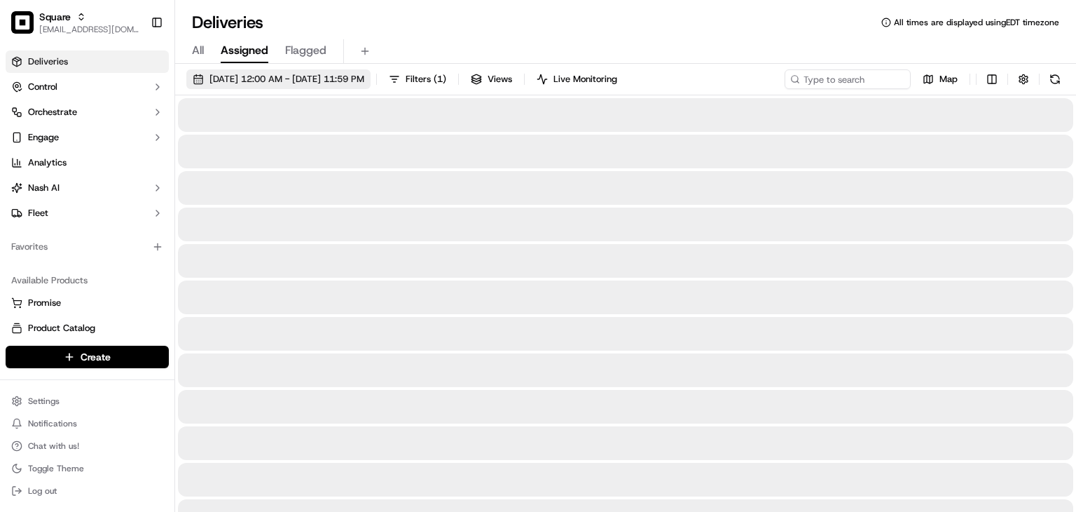
drag, startPoint x: 229, startPoint y: 99, endPoint x: 226, endPoint y: 78, distance: 20.6
click at [701, 34] on div "All Assigned Flagged" at bounding box center [625, 49] width 901 height 30
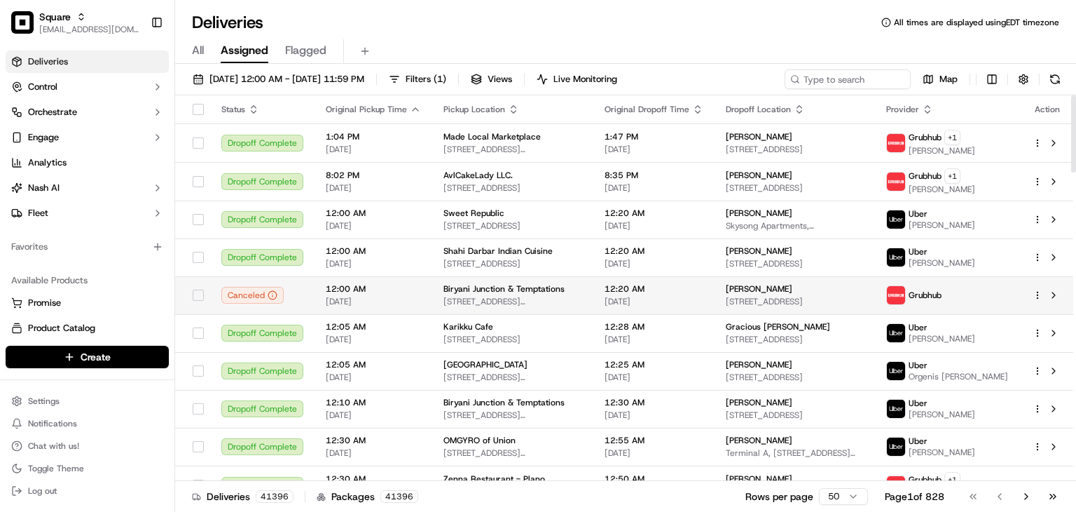
click at [375, 278] on td "12:00 AM 09/01/2025" at bounding box center [374, 295] width 118 height 38
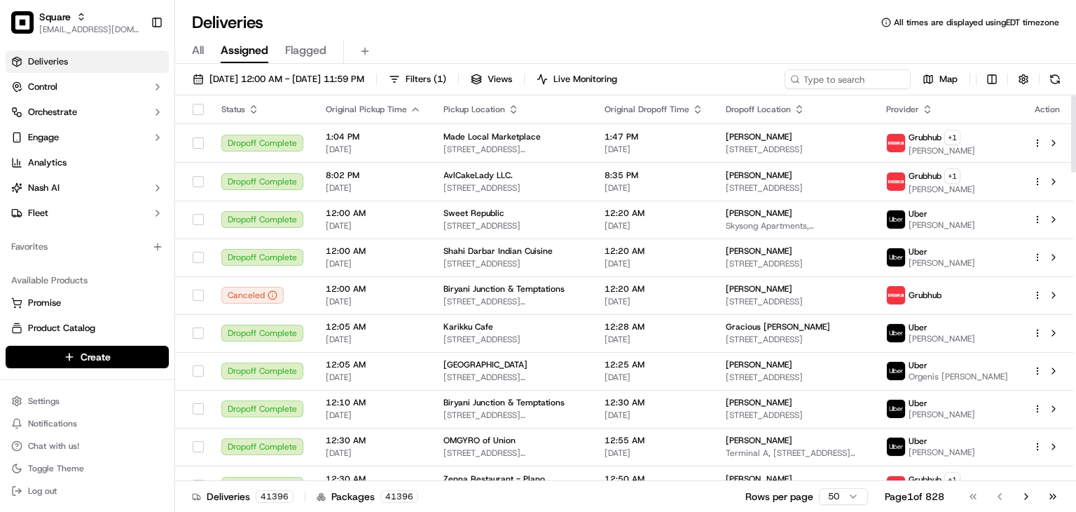
click at [636, 27] on div "Deliveries All times are displayed using EDT timezone" at bounding box center [625, 22] width 901 height 22
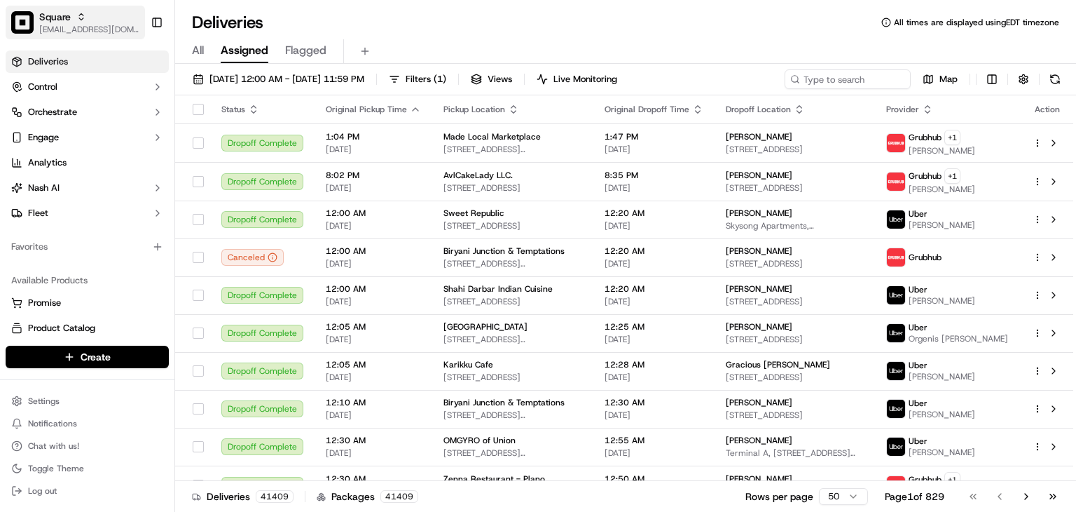
drag, startPoint x: 73, startPoint y: 24, endPoint x: 93, endPoint y: 18, distance: 21.3
click at [73, 24] on span "[EMAIL_ADDRESS][DOMAIN_NAME]" at bounding box center [89, 29] width 100 height 11
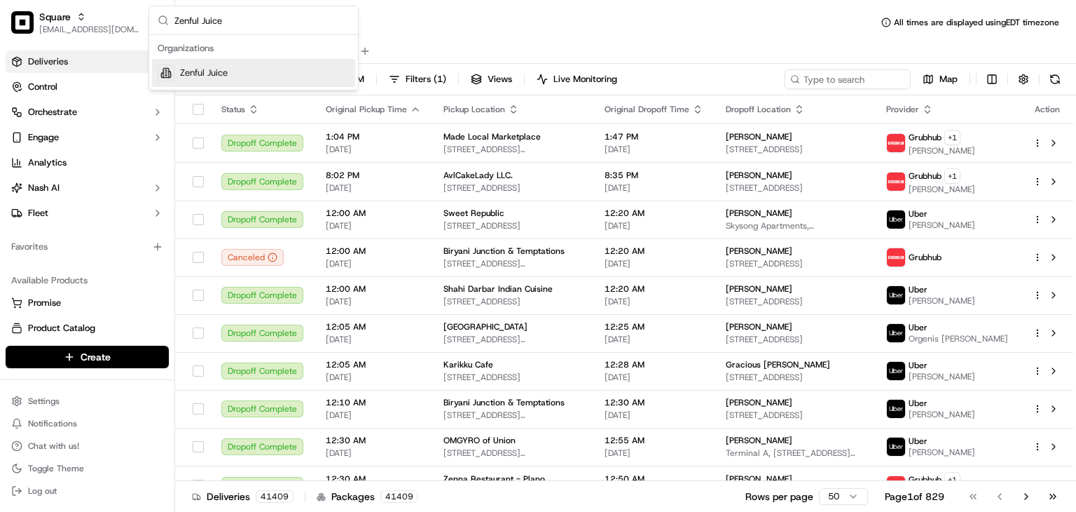
type input "Zenful Juice"
click at [233, 86] on div "Zenful Juice" at bounding box center [253, 73] width 203 height 28
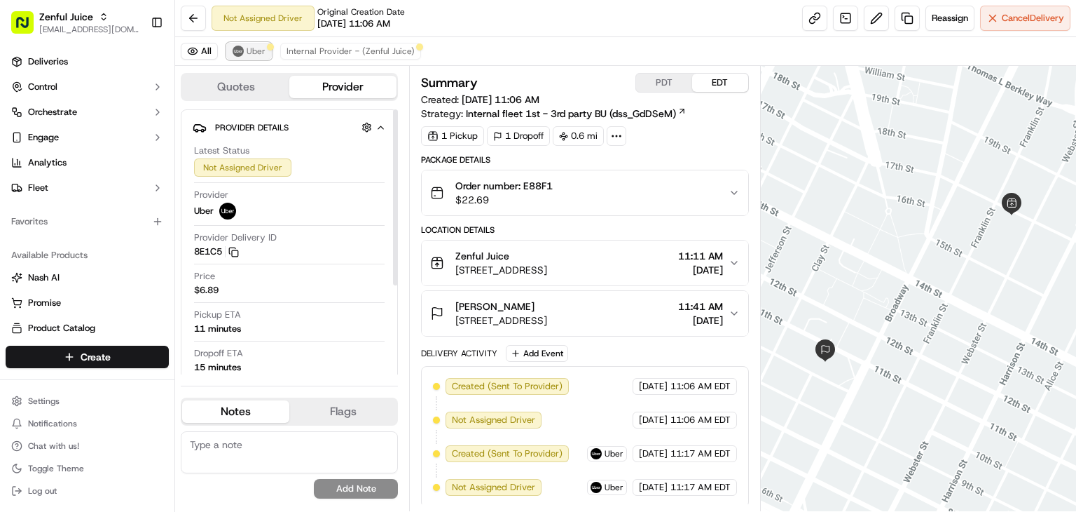
click at [260, 43] on button "Uber" at bounding box center [249, 51] width 46 height 17
